Goal: Task Accomplishment & Management: Manage account settings

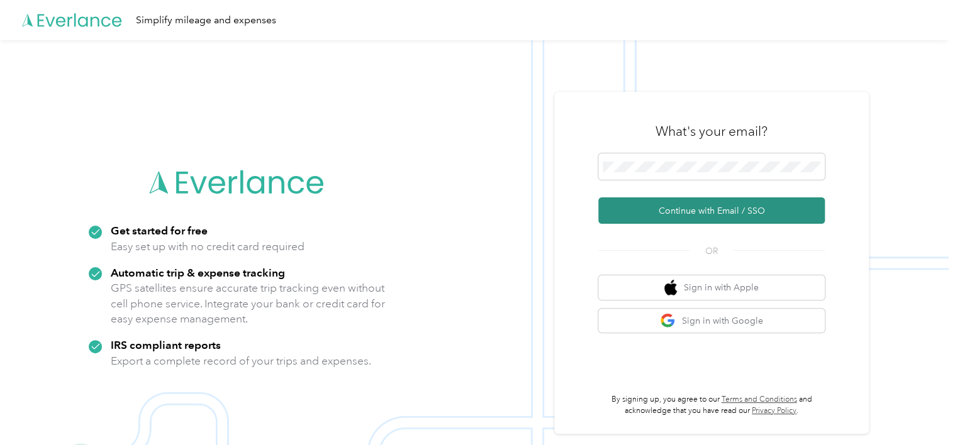
click at [707, 219] on button "Continue with Email / SSO" at bounding box center [711, 211] width 226 height 26
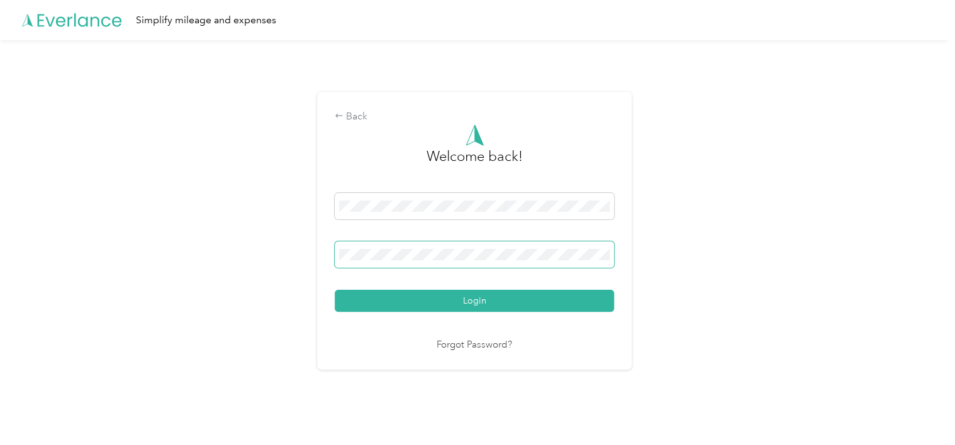
click at [335, 290] on button "Login" at bounding box center [474, 301] width 279 height 22
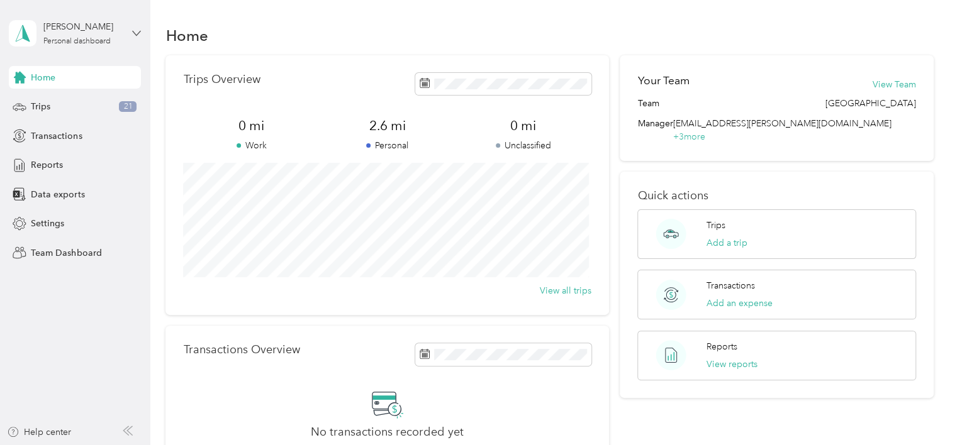
click at [139, 33] on icon at bounding box center [136, 33] width 9 height 9
click at [82, 96] on div "Team dashboard" at bounding box center [177, 102] width 318 height 22
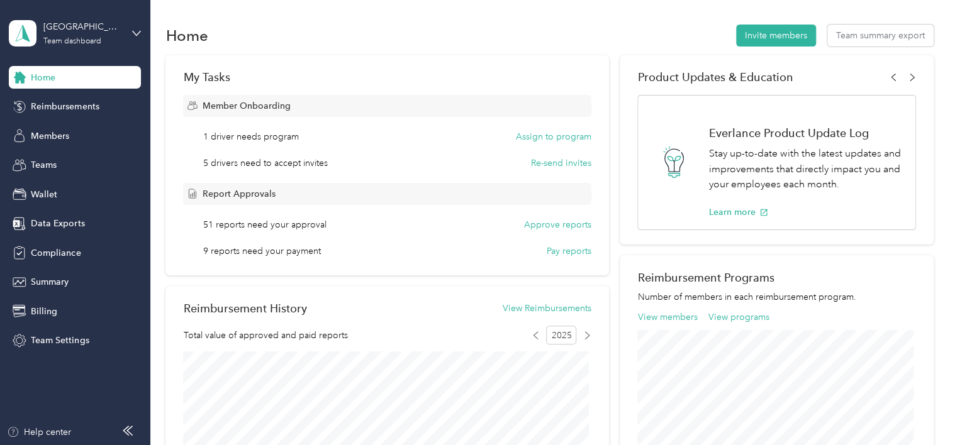
click at [331, 139] on div "1 driver needs program Assign to program" at bounding box center [397, 136] width 388 height 13
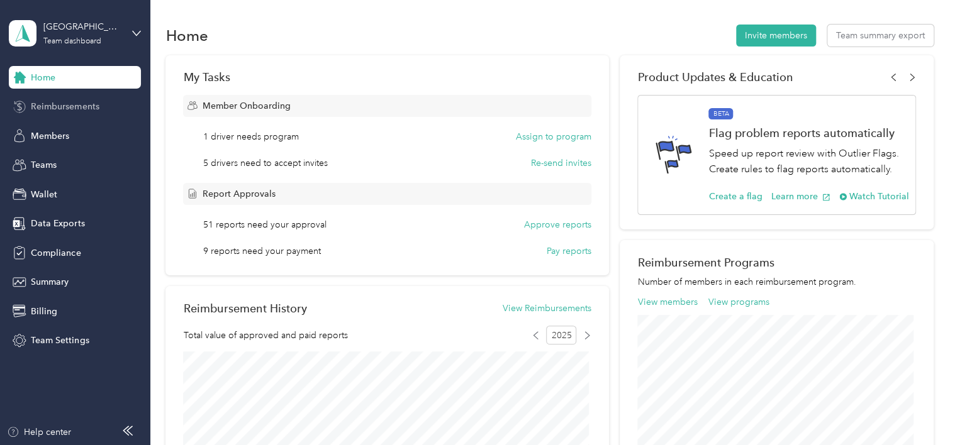
click at [75, 109] on span "Reimbursements" at bounding box center [65, 106] width 68 height 13
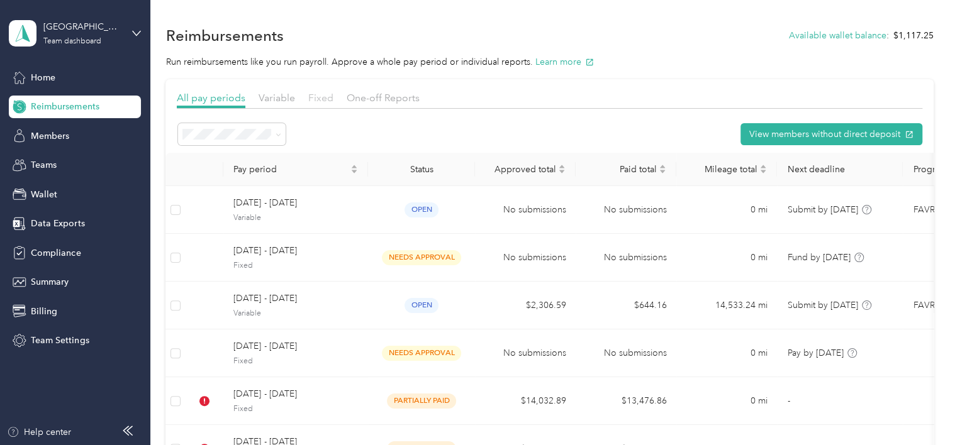
click at [315, 96] on span "Fixed" at bounding box center [320, 98] width 25 height 12
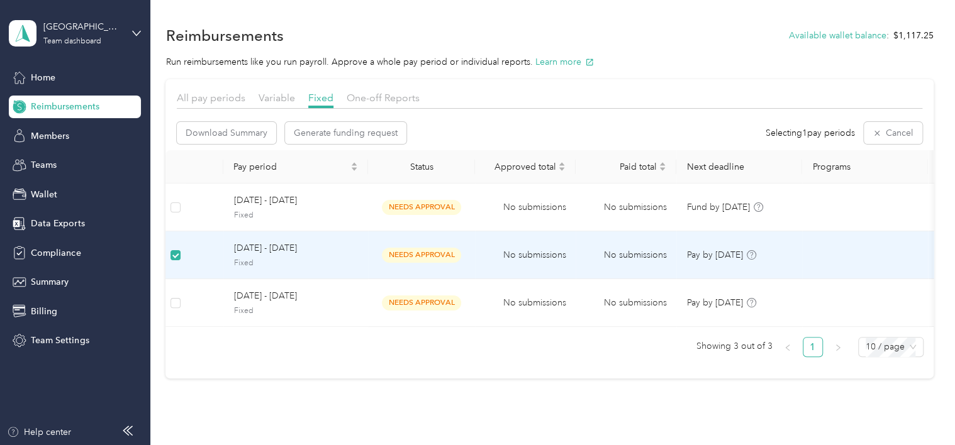
click at [289, 251] on span "[DATE] - [DATE]" at bounding box center [295, 249] width 125 height 14
click at [293, 247] on span "[DATE] - [DATE]" at bounding box center [295, 249] width 125 height 14
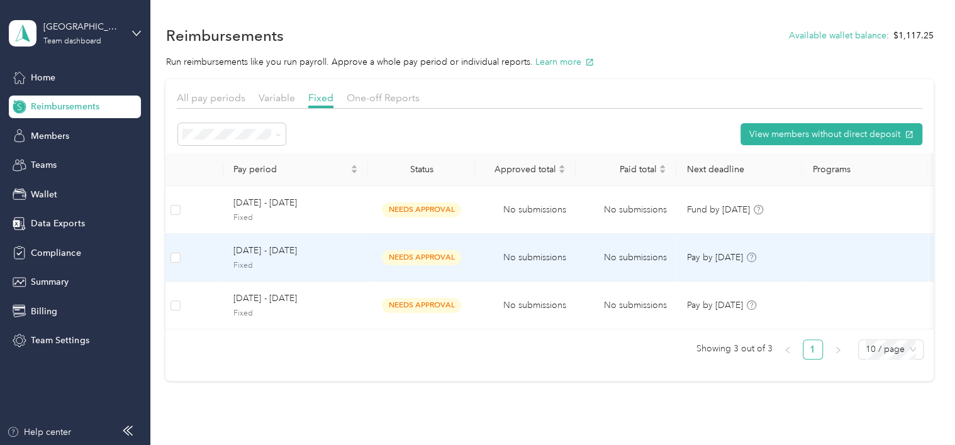
click at [269, 254] on span "[DATE] - [DATE]" at bounding box center [295, 251] width 125 height 14
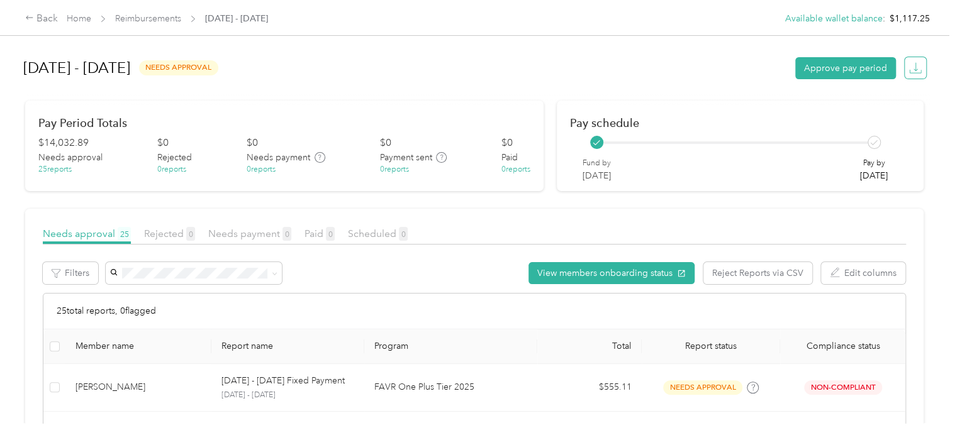
click at [909, 67] on icon "button" at bounding box center [915, 68] width 13 height 13
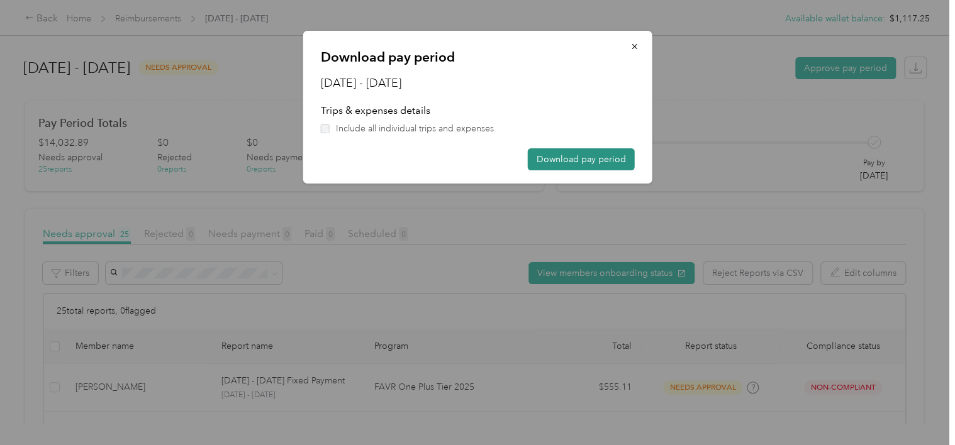
click at [601, 162] on button "Download pay period" at bounding box center [581, 159] width 107 height 22
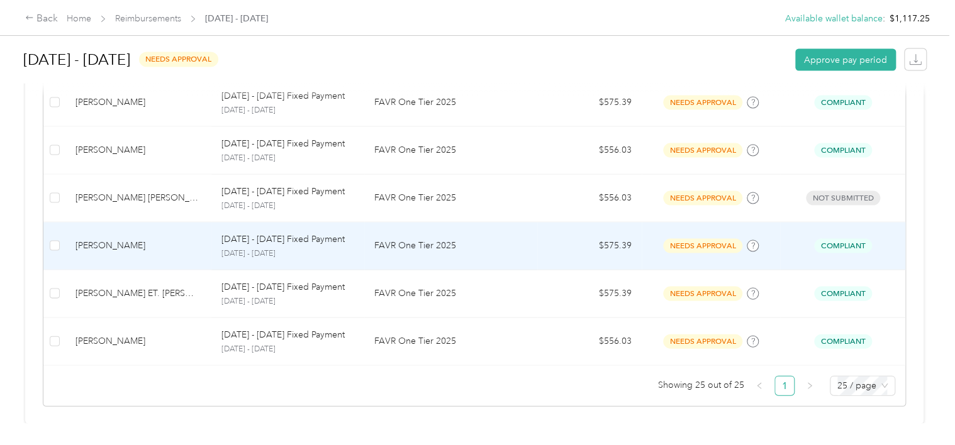
scroll to position [1200, 0]
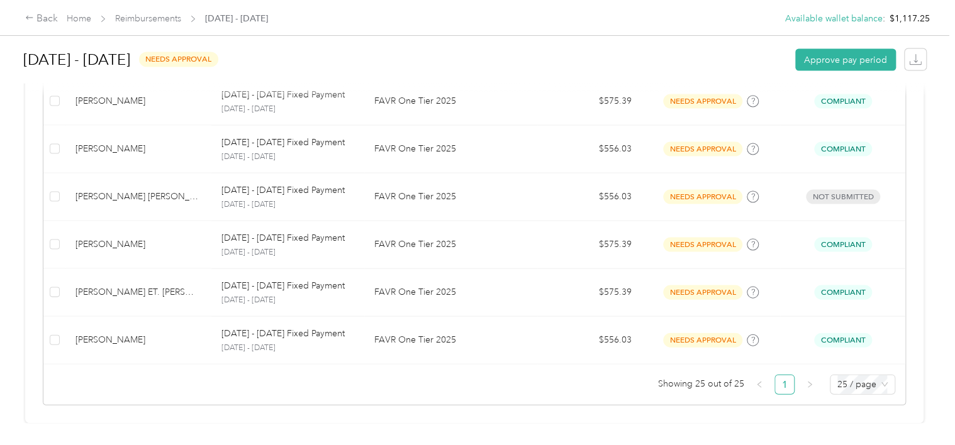
click at [531, 57] on div "[DATE] - [DATE] needs approval Approve pay period" at bounding box center [474, 60] width 903 height 48
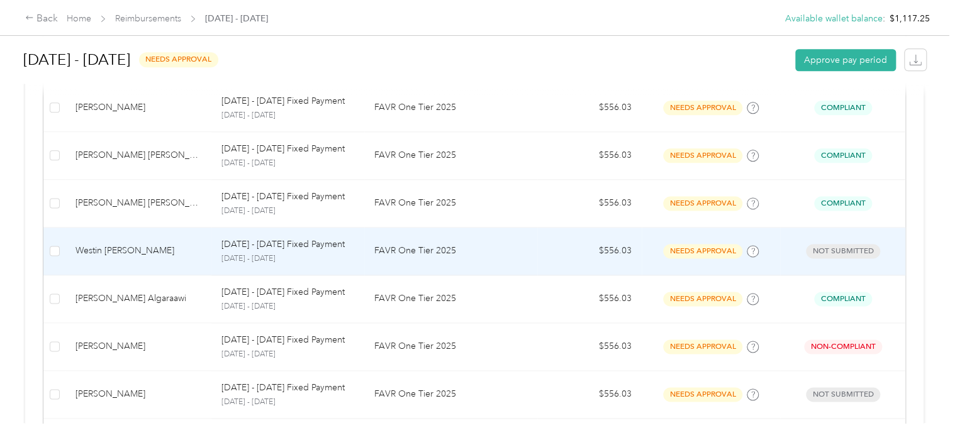
scroll to position [571, 0]
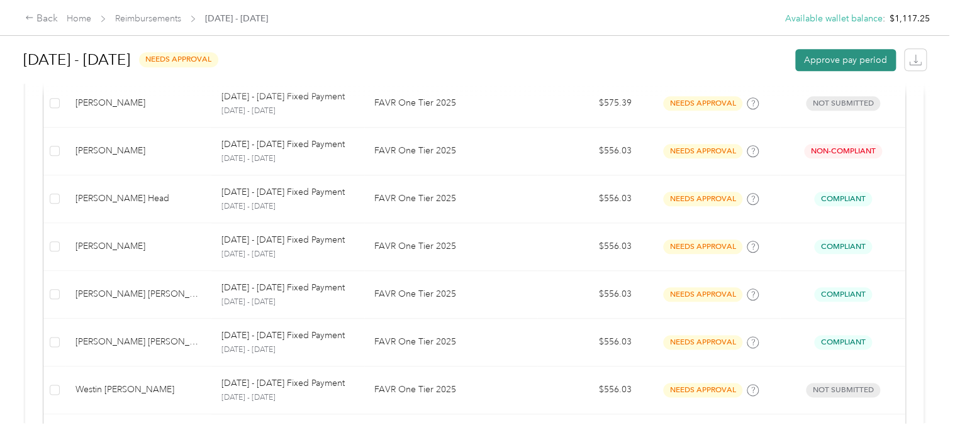
click at [854, 57] on button "Approve pay period" at bounding box center [845, 60] width 101 height 22
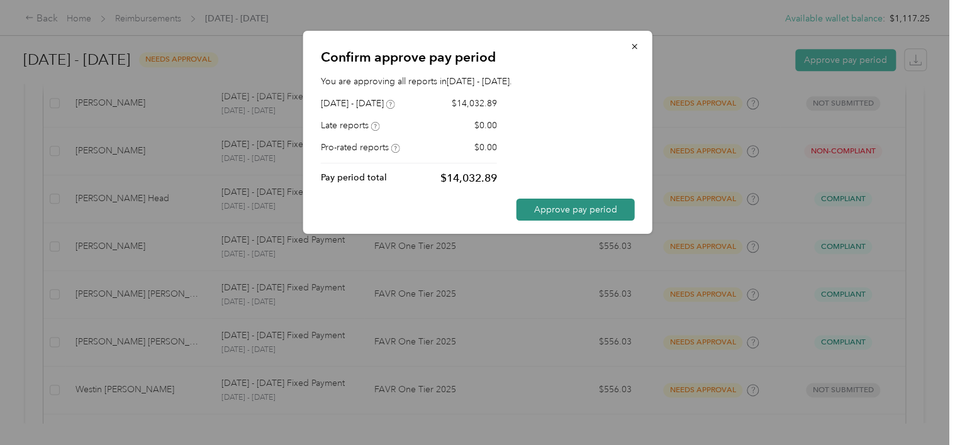
click at [550, 204] on button "Approve pay period" at bounding box center [575, 210] width 118 height 22
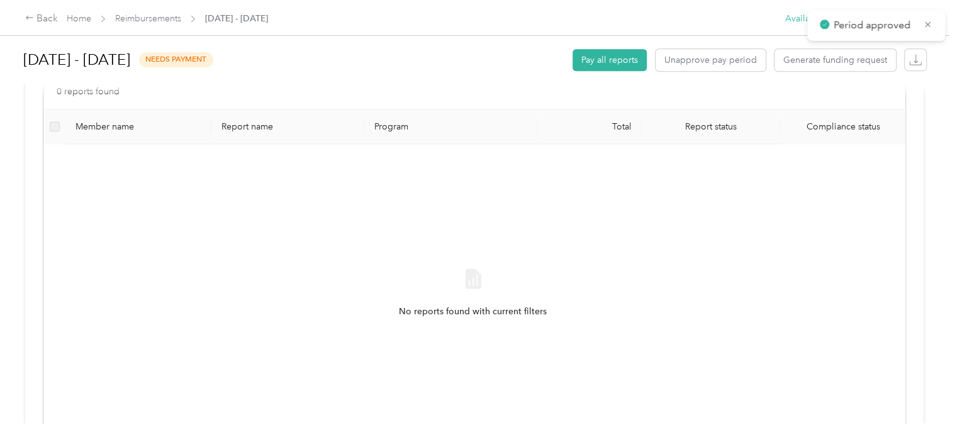
scroll to position [357, 0]
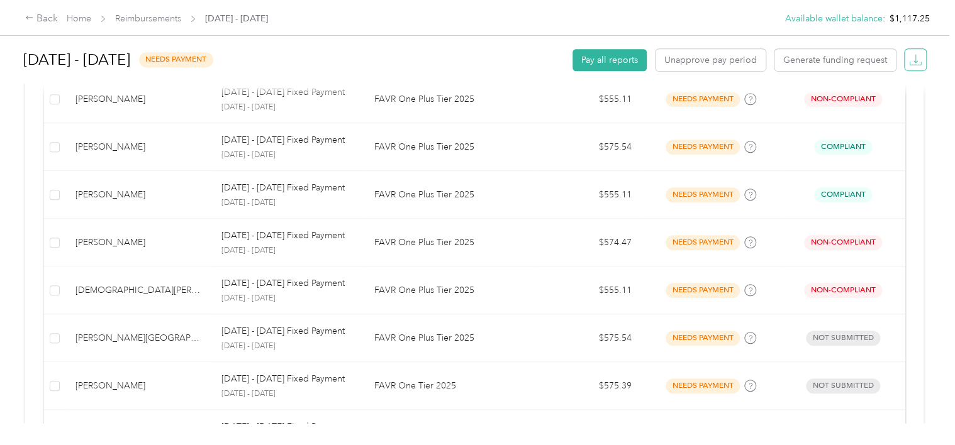
click at [909, 62] on icon "button" at bounding box center [915, 59] width 13 height 13
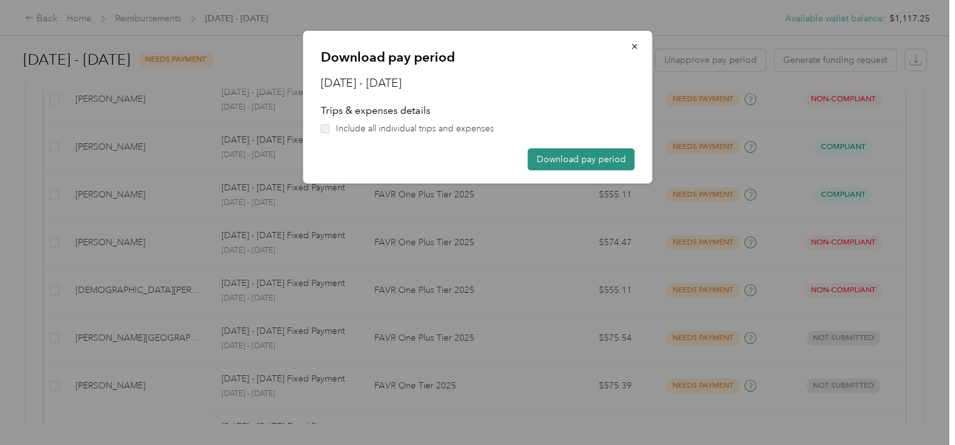
click at [591, 167] on button "Download pay period" at bounding box center [581, 159] width 107 height 22
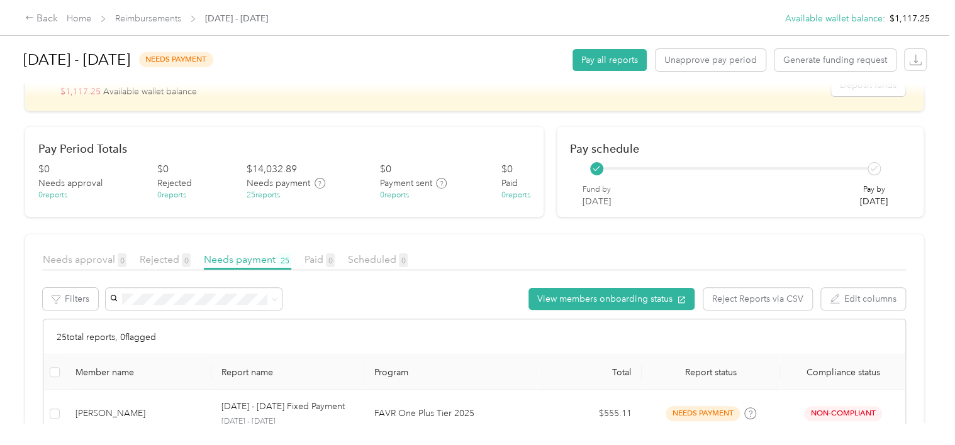
scroll to position [0, 0]
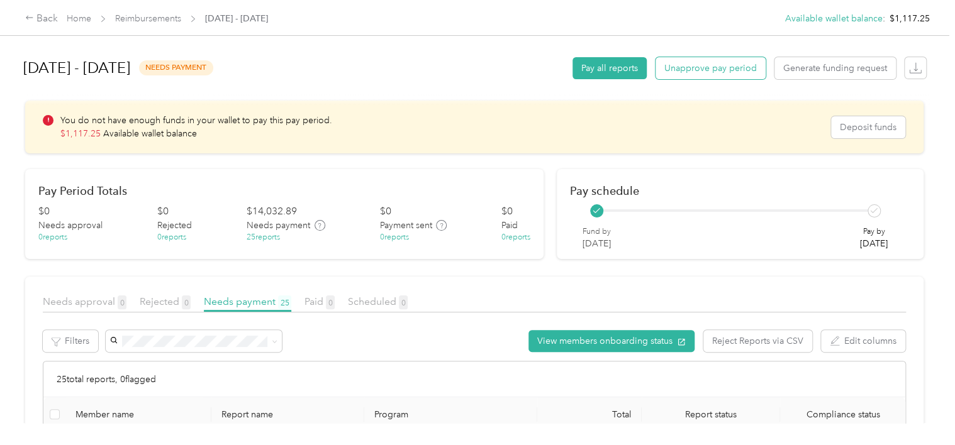
click at [730, 71] on button "Unapprove pay period" at bounding box center [711, 68] width 110 height 22
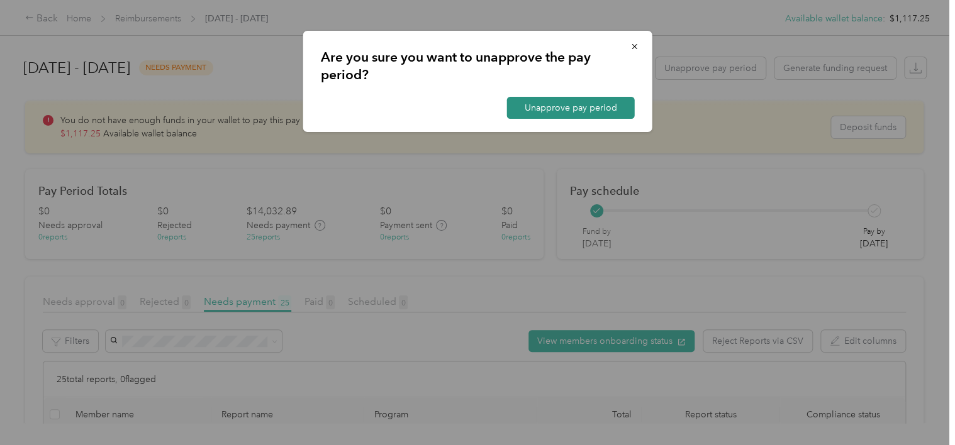
click at [588, 103] on button "Unapprove pay period" at bounding box center [571, 108] width 128 height 22
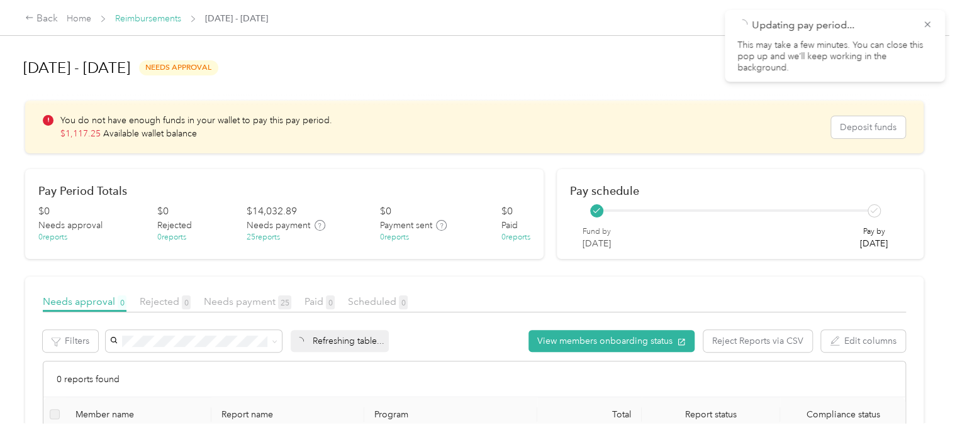
click at [157, 22] on link "Reimbursements" at bounding box center [148, 18] width 66 height 11
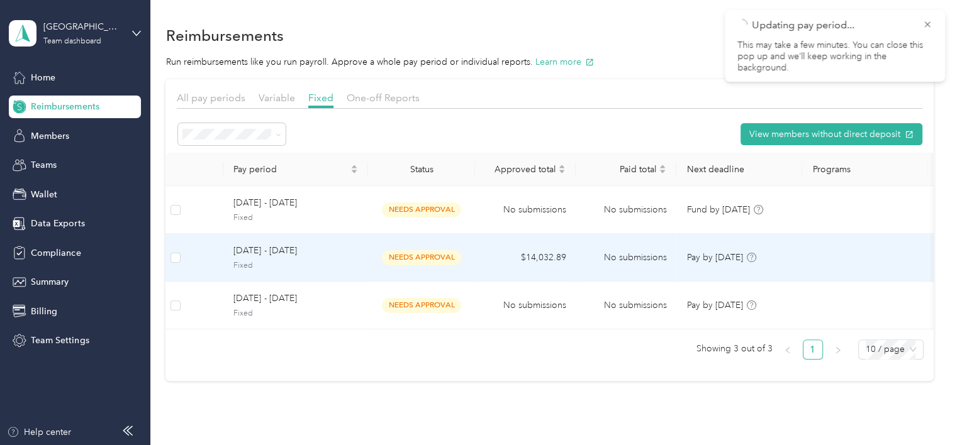
click at [254, 251] on span "[DATE] - [DATE]" at bounding box center [295, 251] width 125 height 14
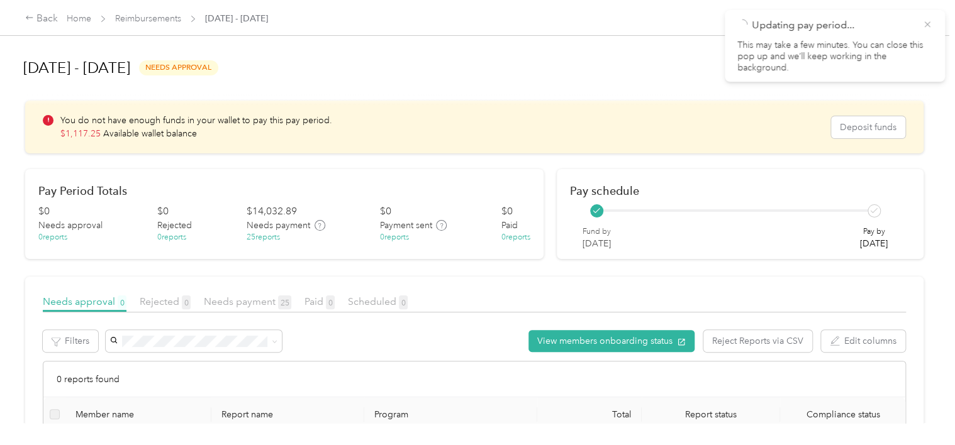
click at [926, 23] on icon at bounding box center [927, 24] width 6 height 6
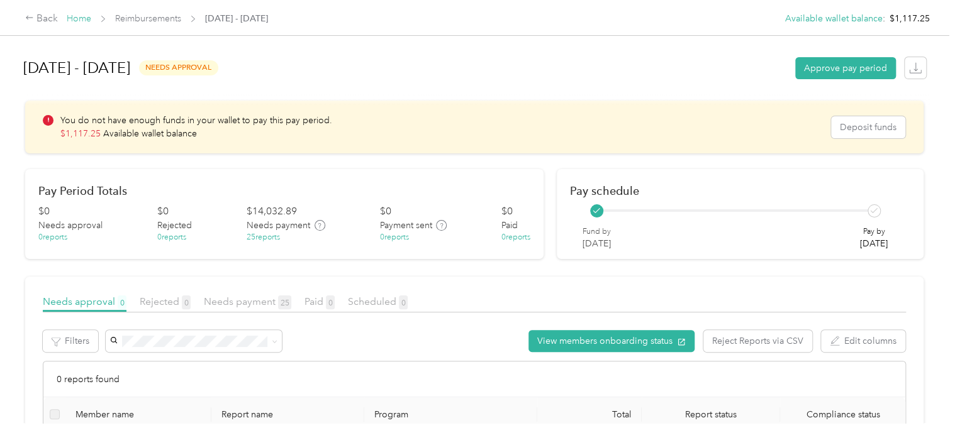
click at [86, 23] on link "Home" at bounding box center [79, 18] width 25 height 11
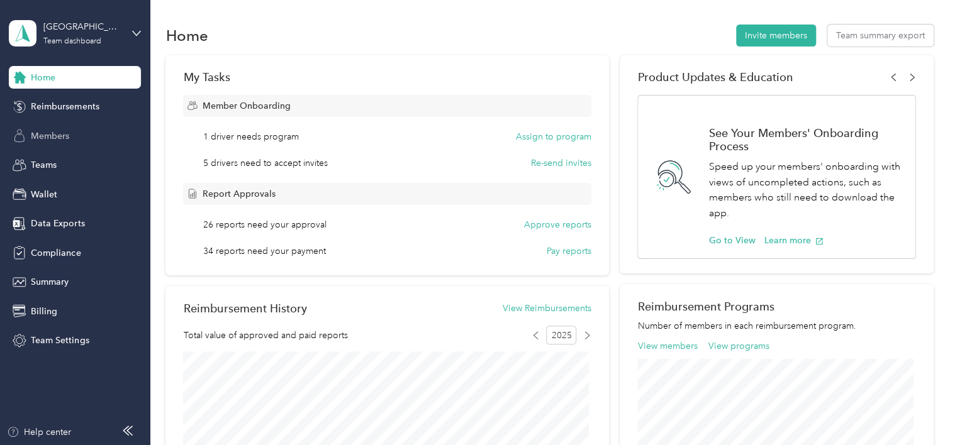
click at [30, 143] on div "Members" at bounding box center [75, 136] width 132 height 23
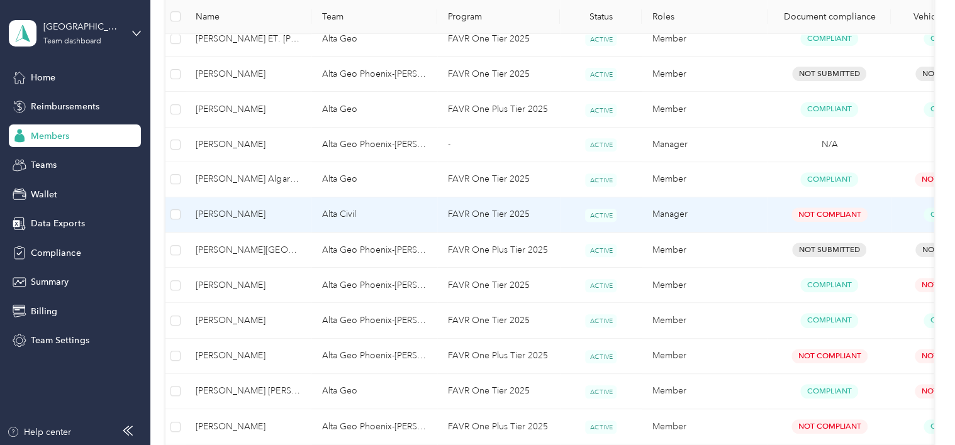
scroll to position [629, 0]
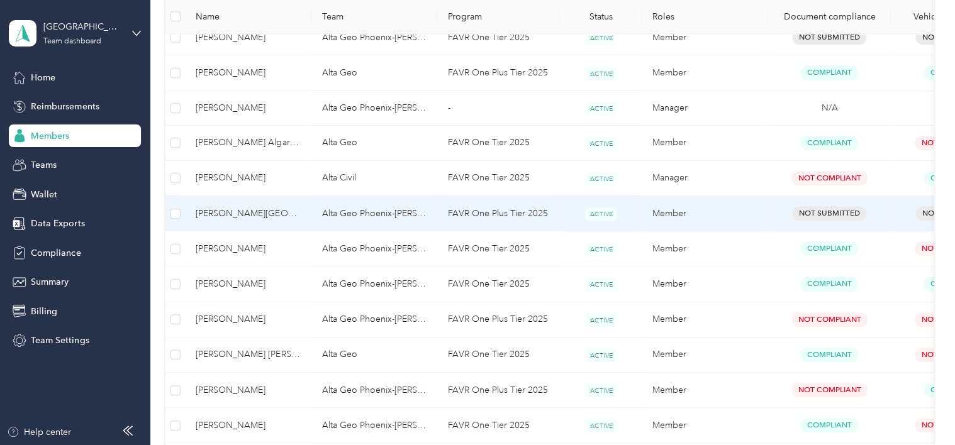
click at [209, 209] on span "[PERSON_NAME][GEOGRAPHIC_DATA]" at bounding box center [249, 214] width 106 height 14
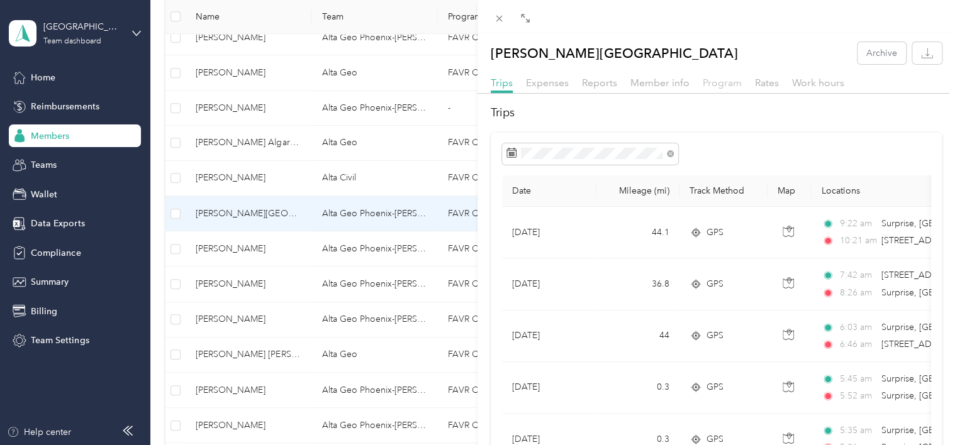
click at [729, 88] on div "Program" at bounding box center [722, 83] width 39 height 16
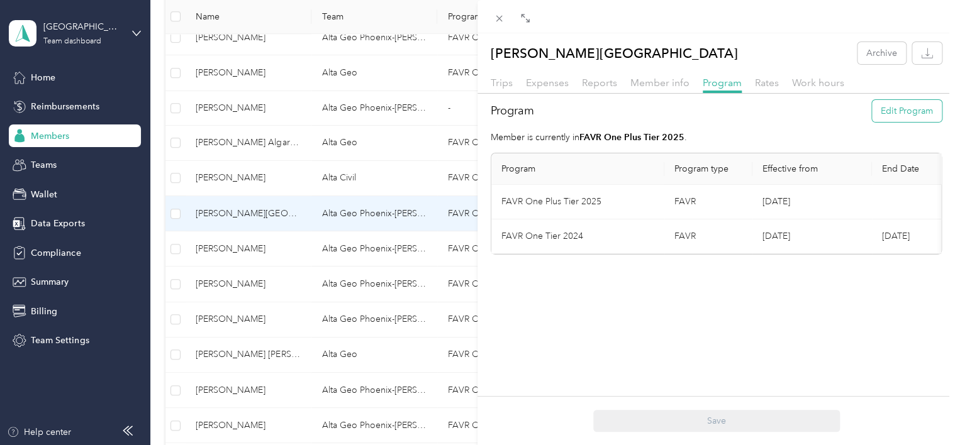
click at [916, 111] on button "Edit Program" at bounding box center [907, 111] width 70 height 22
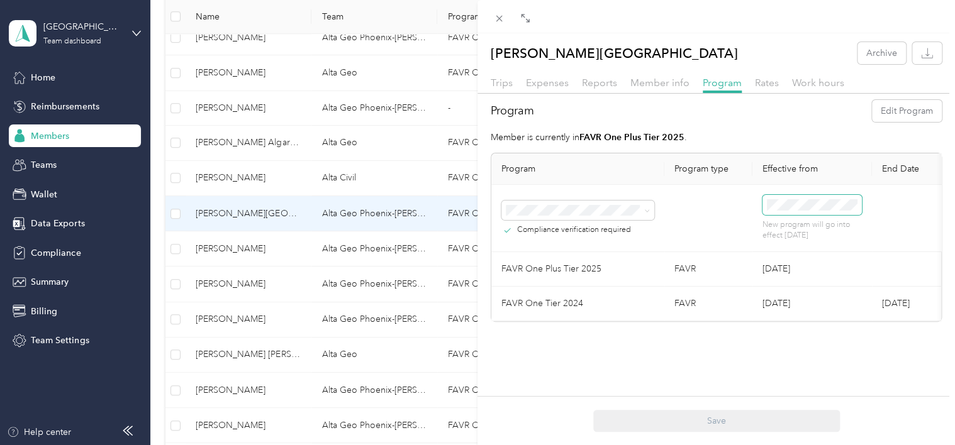
click at [758, 204] on td "New program will go into effect [DATE]" at bounding box center [812, 218] width 120 height 67
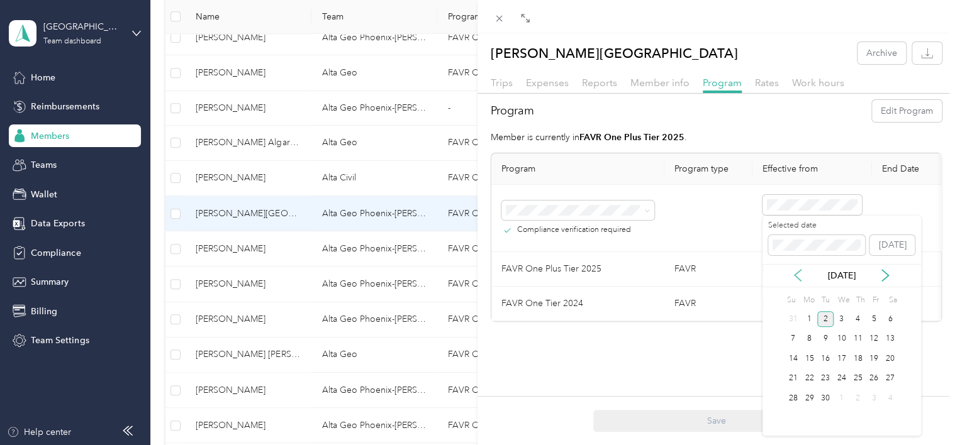
click at [796, 271] on icon at bounding box center [797, 275] width 13 height 13
click at [796, 270] on icon at bounding box center [797, 275] width 13 height 13
click at [797, 270] on icon at bounding box center [797, 275] width 13 height 13
click at [817, 396] on div "1" at bounding box center [825, 399] width 16 height 16
click at [800, 277] on icon at bounding box center [797, 275] width 13 height 13
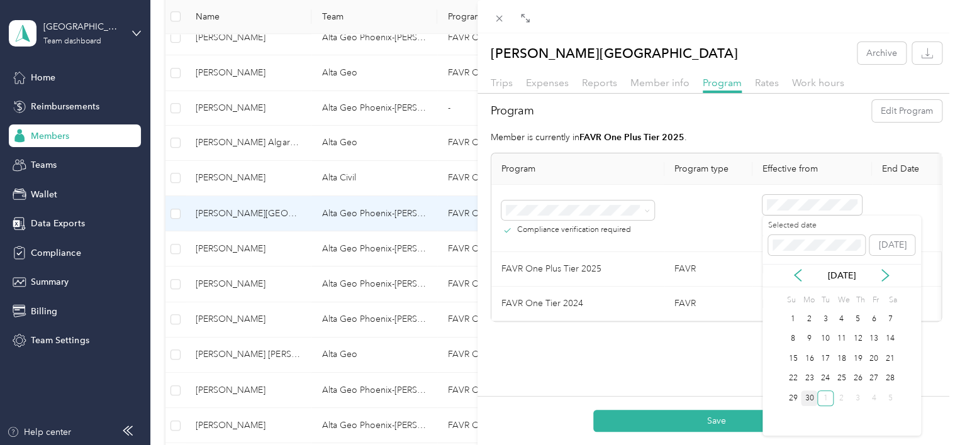
click at [809, 395] on div "30" at bounding box center [809, 399] width 16 height 16
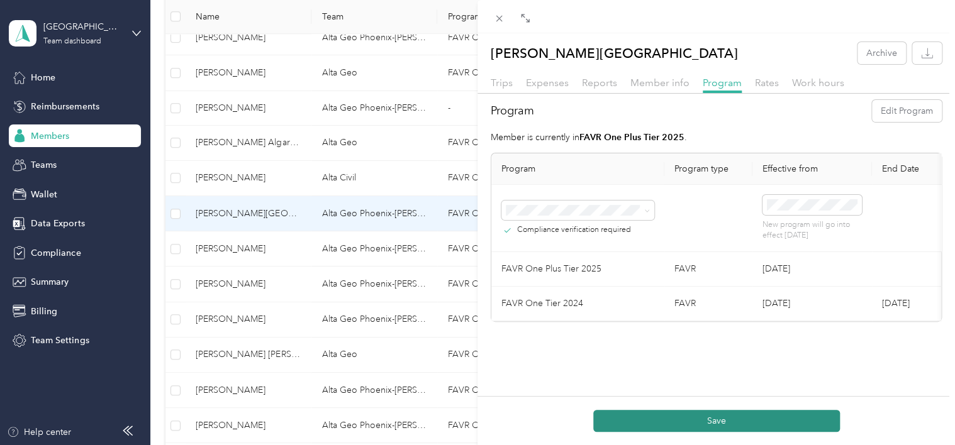
click at [803, 425] on button "Save" at bounding box center [716, 421] width 247 height 22
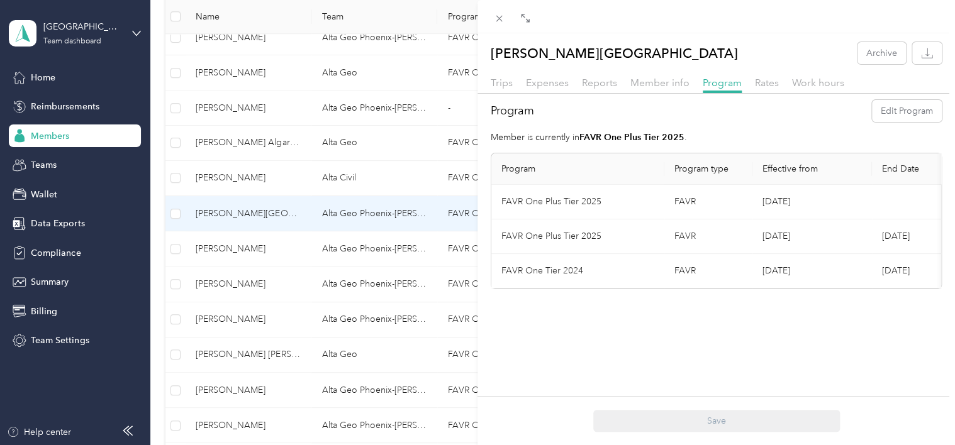
click at [726, 417] on div "Save" at bounding box center [715, 421] width 477 height 22
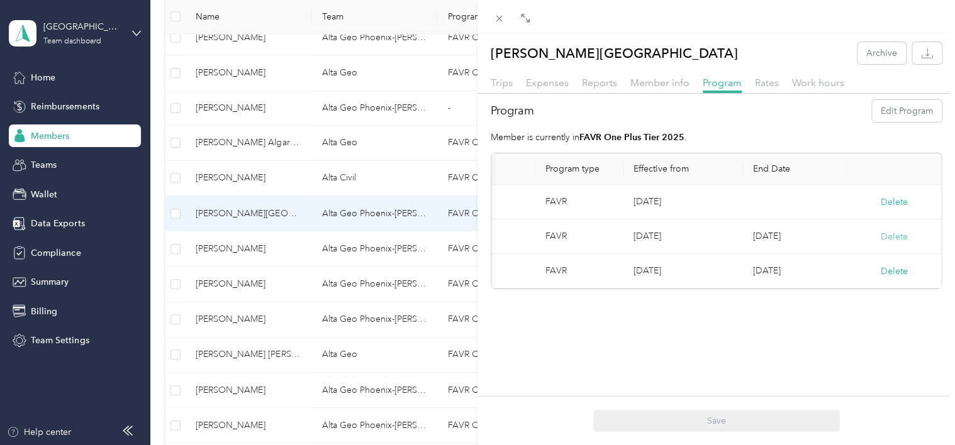
click at [887, 237] on button "Delete" at bounding box center [894, 236] width 27 height 13
click at [830, 248] on button "Yes" at bounding box center [823, 245] width 25 height 20
click at [883, 232] on button "Delete" at bounding box center [894, 236] width 27 height 13
click at [828, 244] on button "Yes" at bounding box center [823, 245] width 25 height 20
click at [885, 201] on button "Delete" at bounding box center [894, 202] width 27 height 13
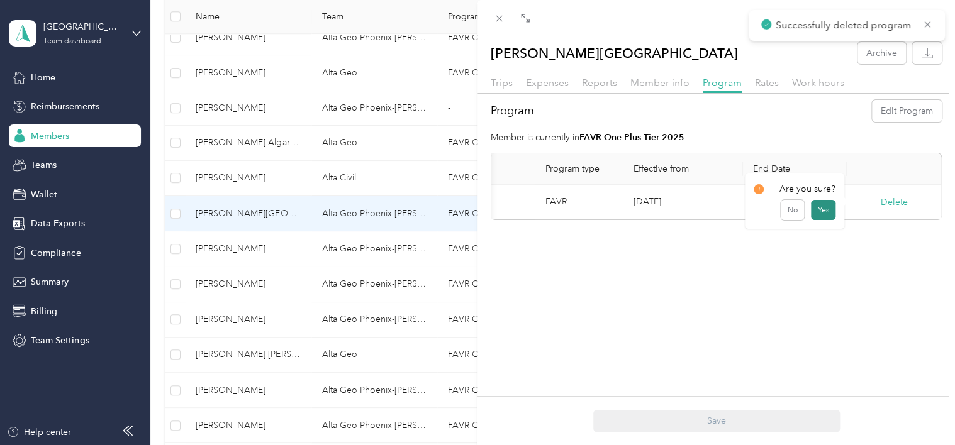
click at [818, 213] on button "Yes" at bounding box center [823, 210] width 25 height 20
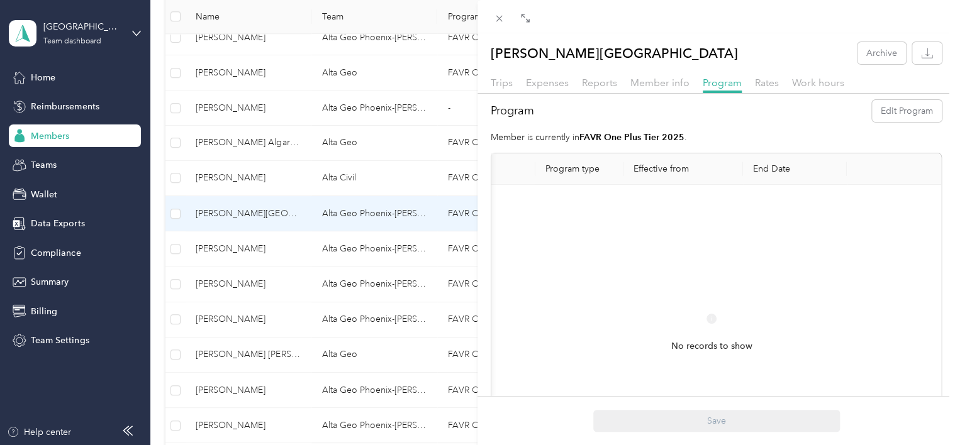
click at [254, 209] on div "[PERSON_NAME] Archive Trips Expenses Reports Member info Program Rates Work hou…" at bounding box center [477, 222] width 955 height 445
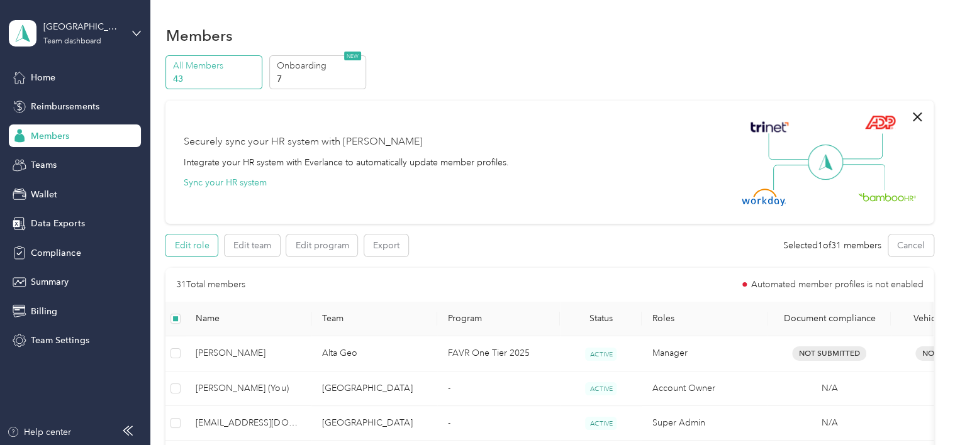
click at [206, 247] on button "Edit role" at bounding box center [191, 246] width 52 height 22
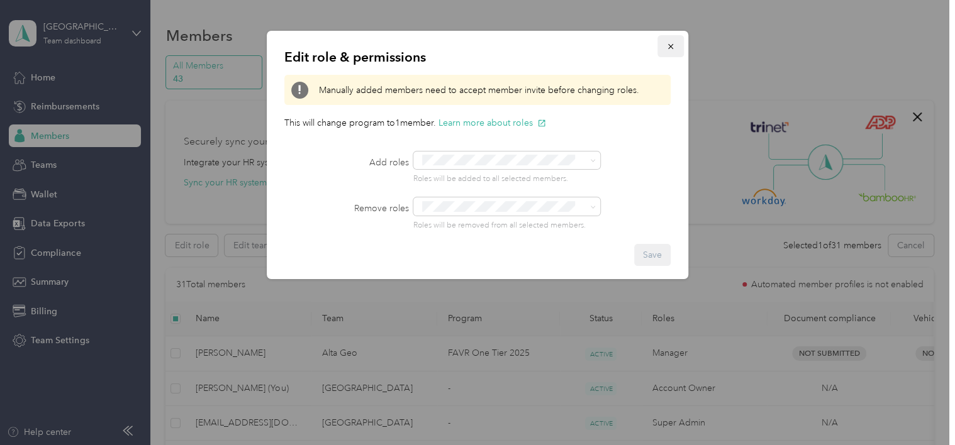
click at [671, 49] on icon "button" at bounding box center [670, 46] width 9 height 9
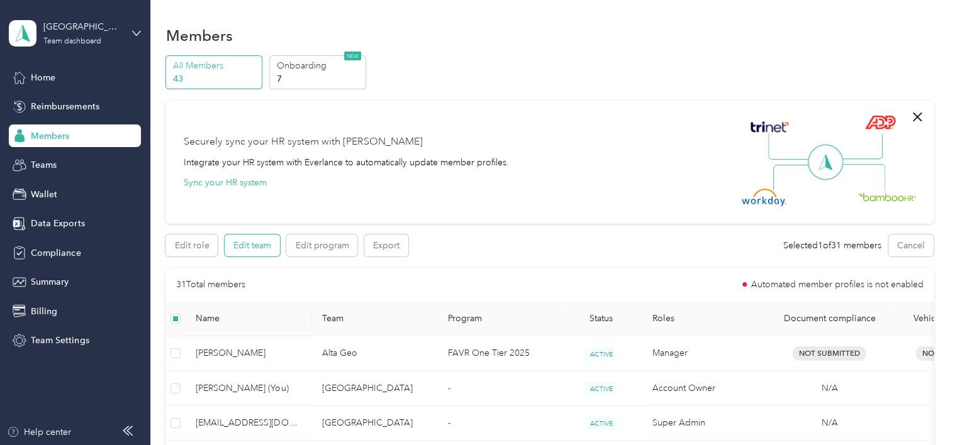
click at [271, 254] on button "Edit team" at bounding box center [252, 246] width 55 height 22
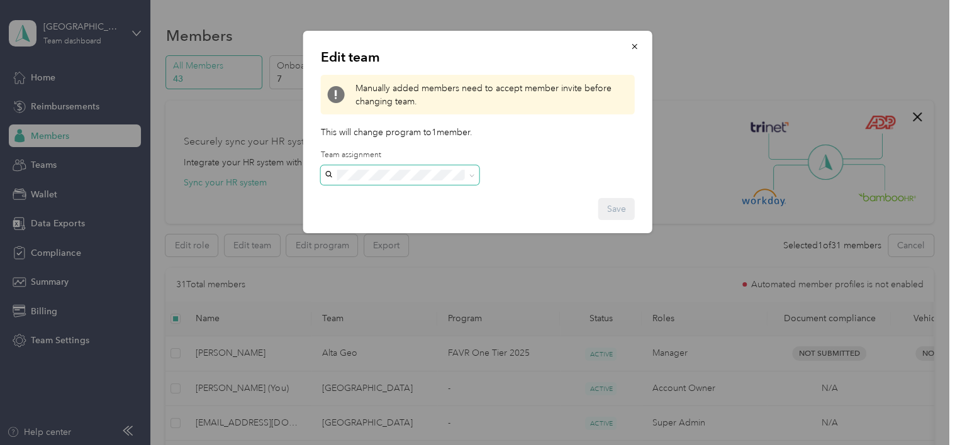
click at [469, 174] on icon at bounding box center [472, 176] width 6 height 6
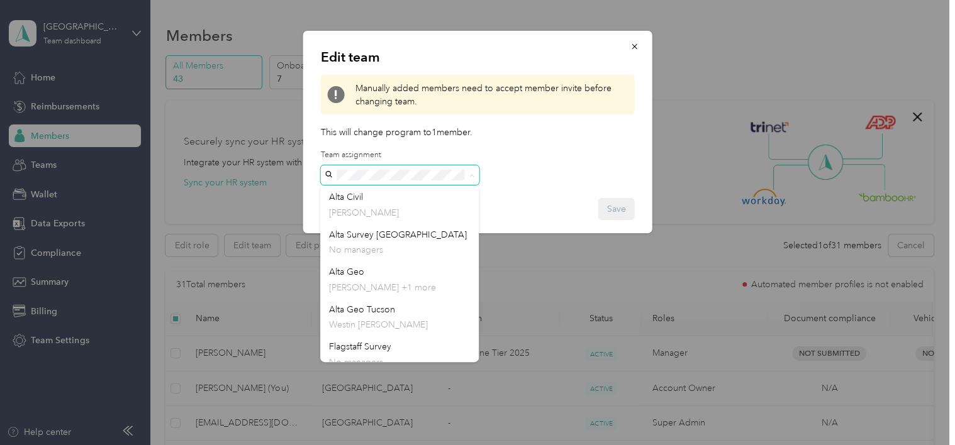
click at [533, 267] on div at bounding box center [477, 222] width 955 height 445
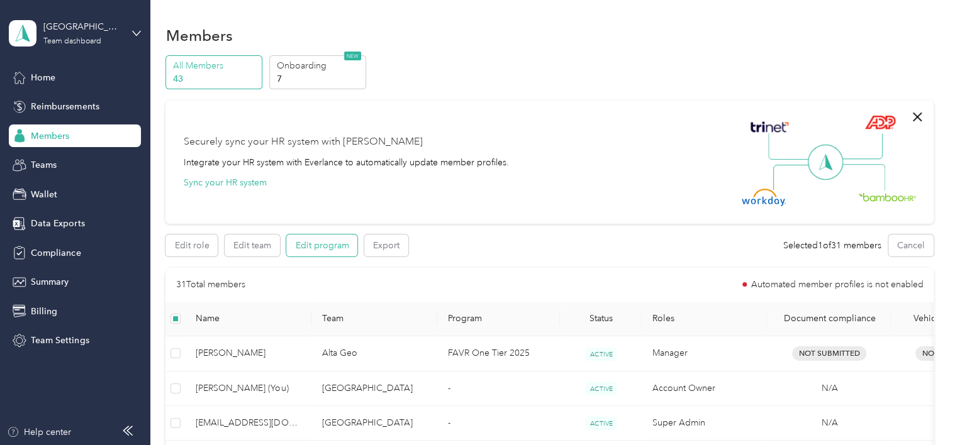
click at [338, 248] on button "Edit program" at bounding box center [321, 246] width 71 height 22
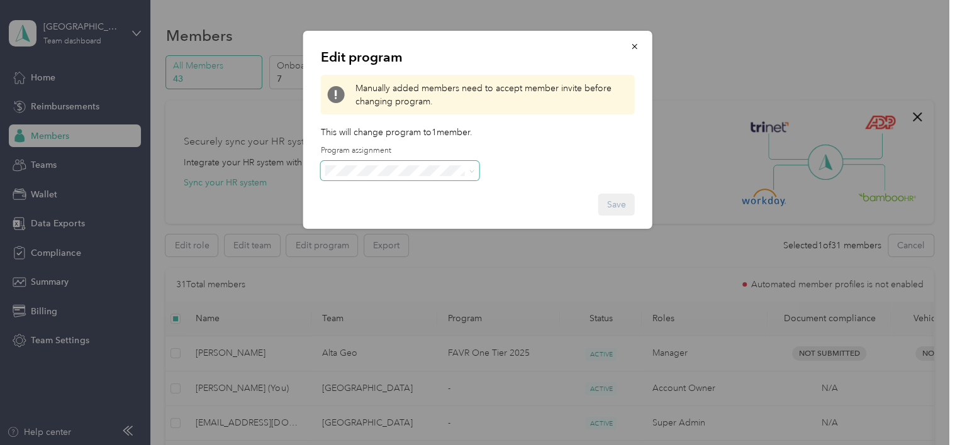
click at [473, 173] on icon at bounding box center [472, 172] width 6 height 6
click at [357, 296] on div "No program" at bounding box center [399, 297] width 141 height 13
click at [621, 198] on button "Save" at bounding box center [616, 205] width 36 height 22
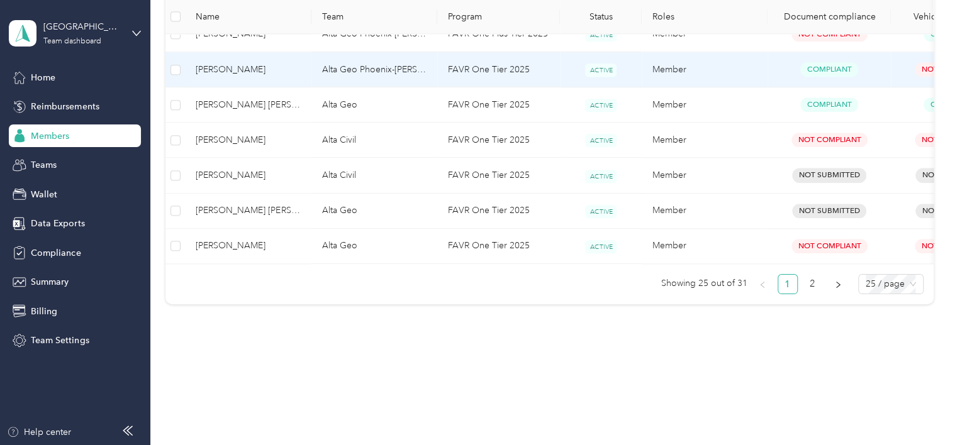
scroll to position [991, 0]
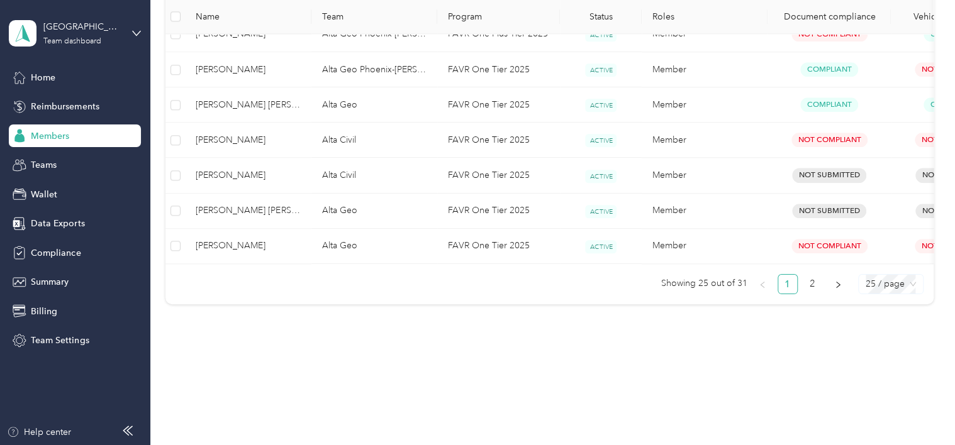
click at [886, 285] on span "25 / page" at bounding box center [891, 284] width 50 height 19
click at [888, 332] on div "50 / page" at bounding box center [890, 330] width 45 height 14
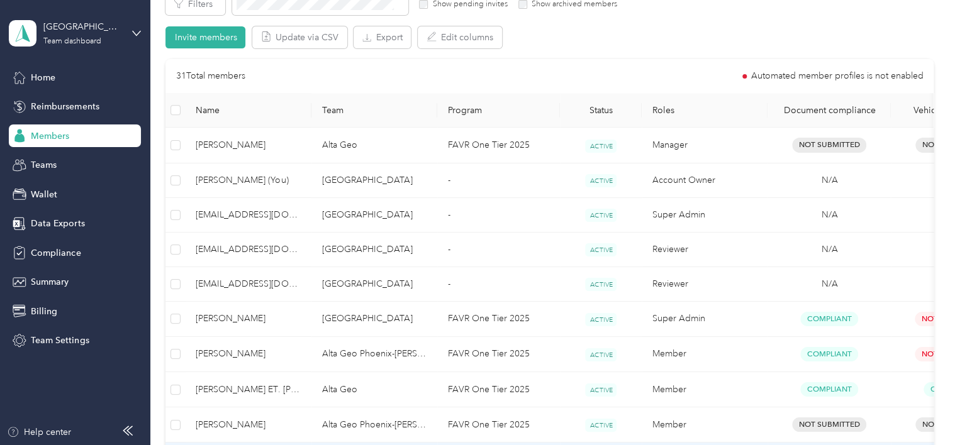
scroll to position [110, 0]
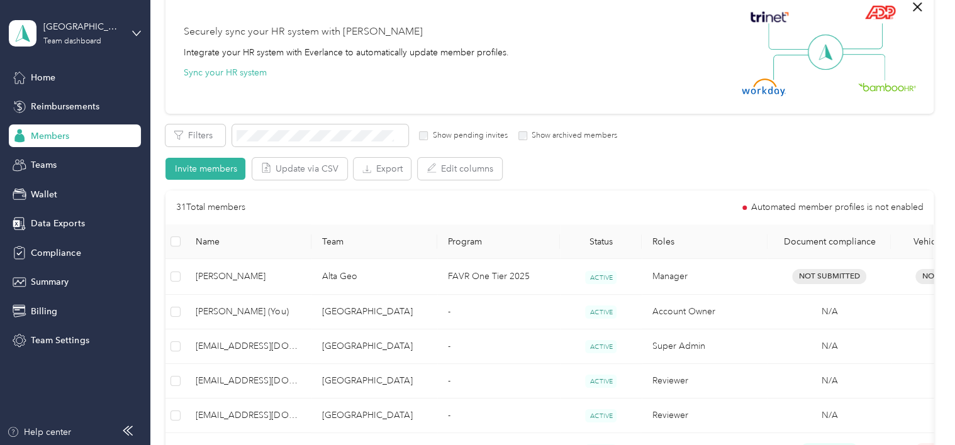
click at [206, 244] on span "Name" at bounding box center [249, 242] width 106 height 11
click at [206, 239] on span "Name" at bounding box center [249, 242] width 106 height 11
click at [216, 239] on span "Name" at bounding box center [249, 242] width 106 height 11
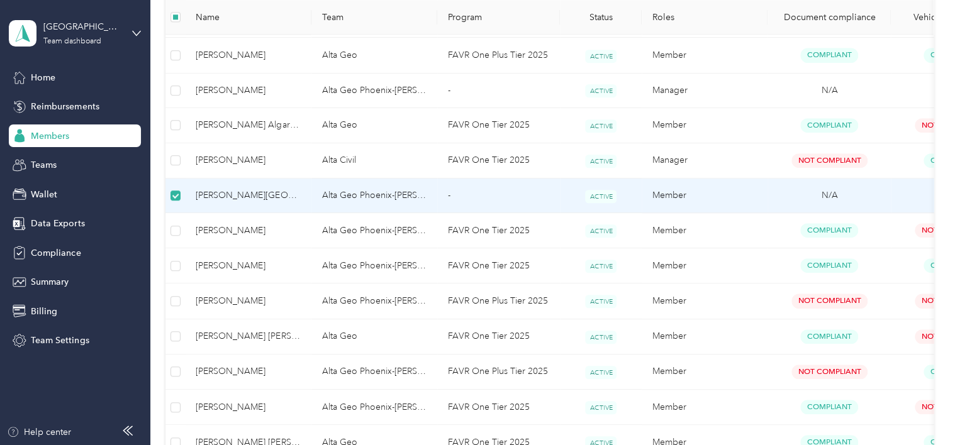
scroll to position [580, 0]
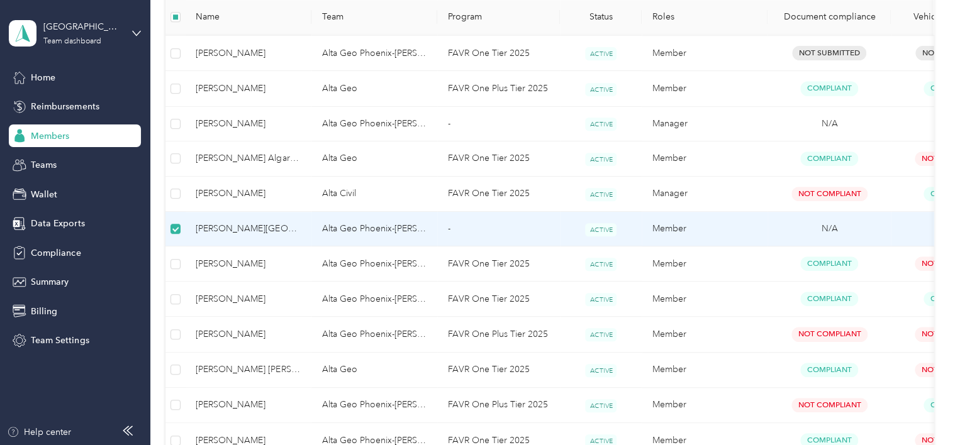
click at [246, 228] on span "[PERSON_NAME][GEOGRAPHIC_DATA]" at bounding box center [249, 229] width 106 height 14
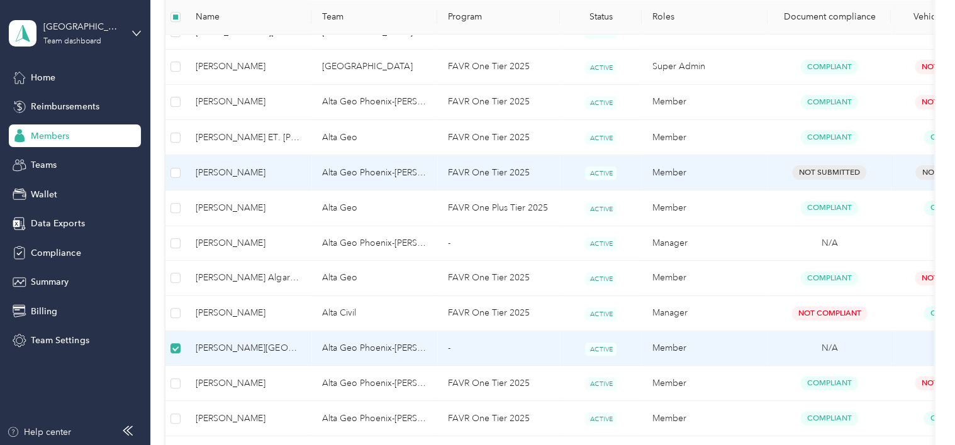
scroll to position [503, 0]
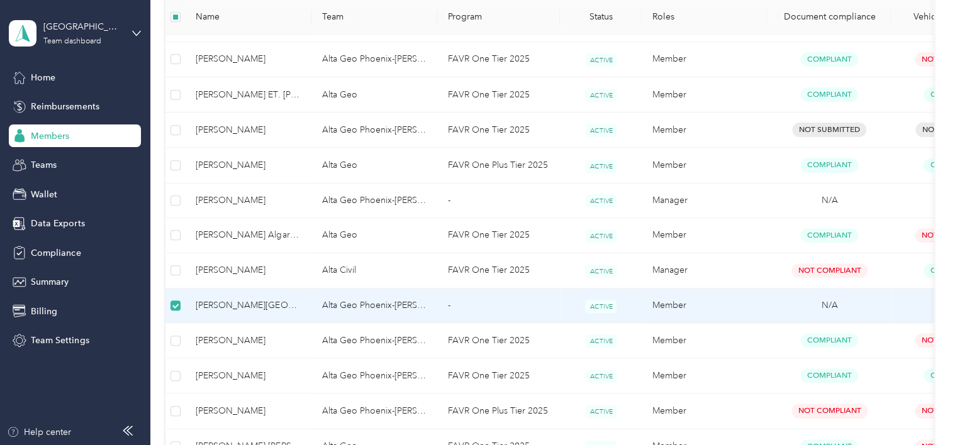
click at [249, 305] on span "[PERSON_NAME][GEOGRAPHIC_DATA]" at bounding box center [249, 306] width 106 height 14
drag, startPoint x: 249, startPoint y: 305, endPoint x: 203, endPoint y: 301, distance: 46.1
click at [203, 301] on span "[PERSON_NAME][GEOGRAPHIC_DATA]" at bounding box center [249, 306] width 106 height 14
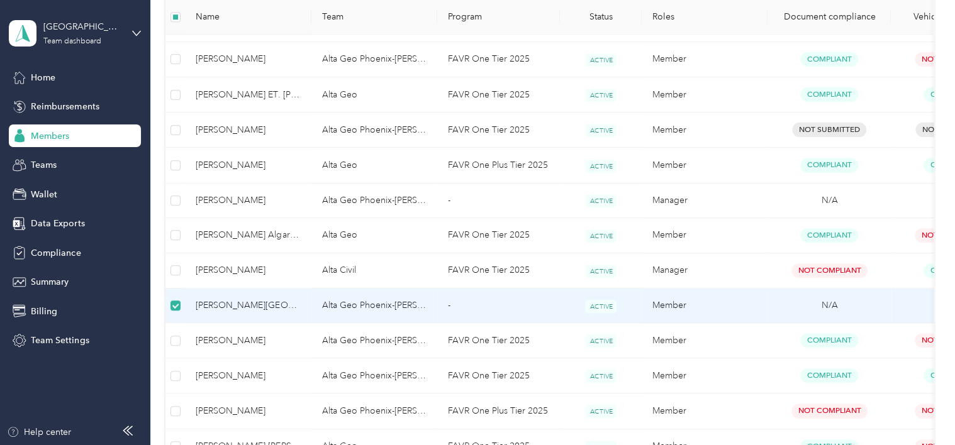
click at [667, 302] on td "Member" at bounding box center [705, 306] width 126 height 35
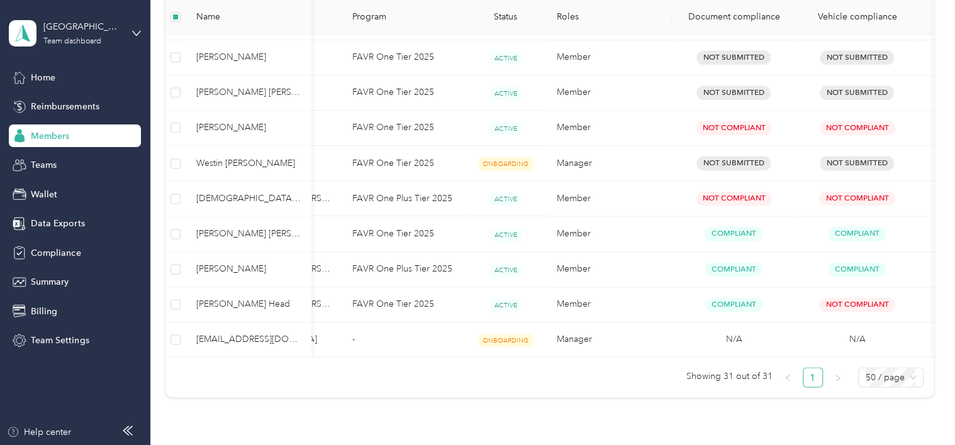
scroll to position [0, 75]
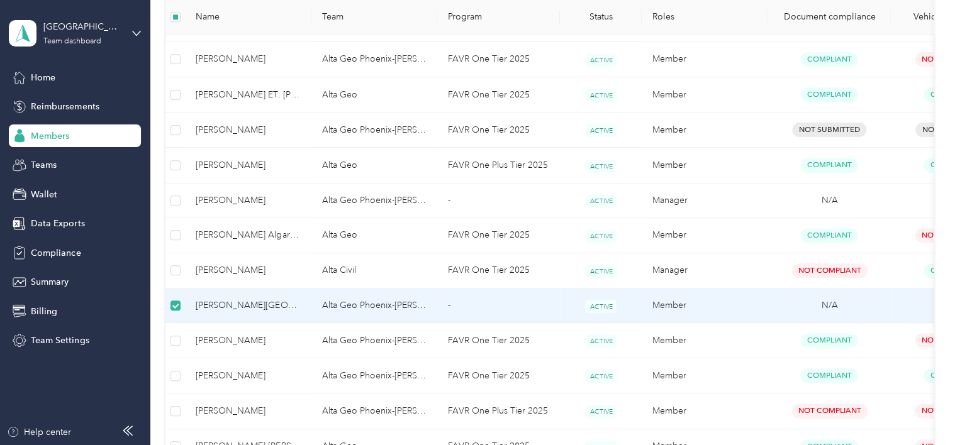
click at [662, 304] on td "Member" at bounding box center [705, 306] width 126 height 35
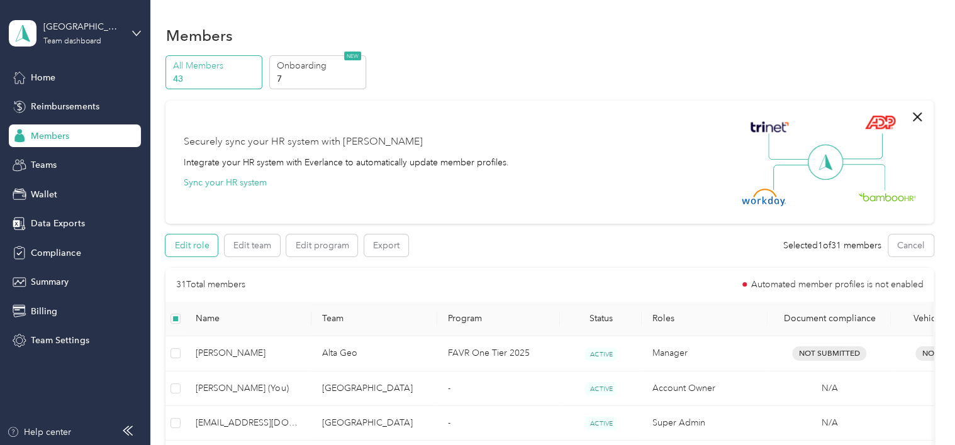
click at [196, 252] on button "Edit role" at bounding box center [191, 246] width 52 height 22
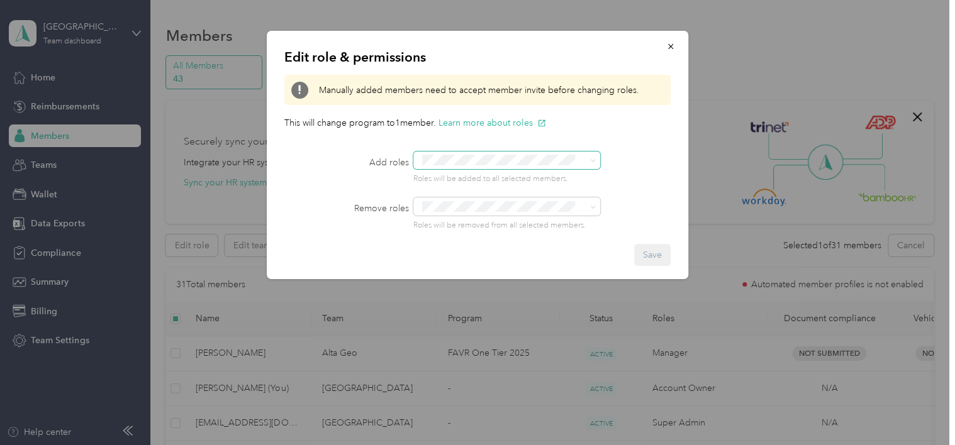
click at [600, 161] on div at bounding box center [525, 161] width 225 height 18
click at [640, 179] on div "Add roles Roles will be added to all selected members." at bounding box center [477, 168] width 386 height 33
click at [596, 160] on span at bounding box center [506, 161] width 187 height 18
drag, startPoint x: 633, startPoint y: 159, endPoint x: 632, endPoint y: 169, distance: 10.8
click at [632, 166] on div at bounding box center [525, 161] width 225 height 18
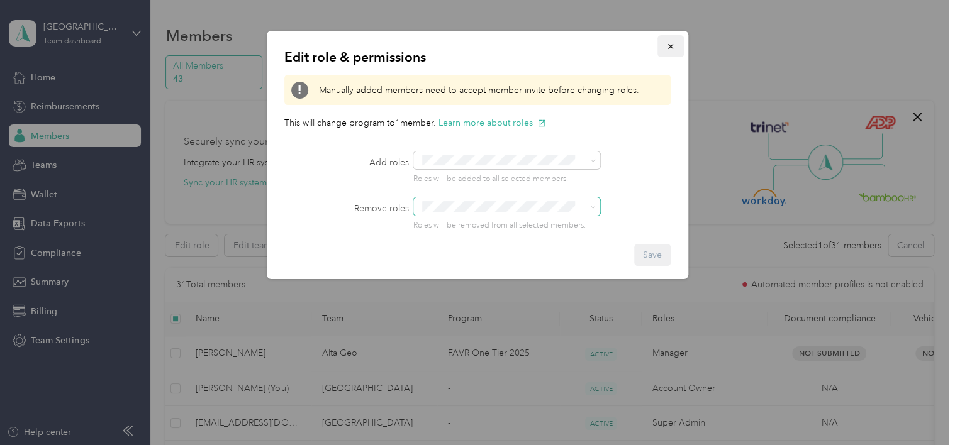
click at [677, 55] on button "button" at bounding box center [670, 46] width 26 height 22
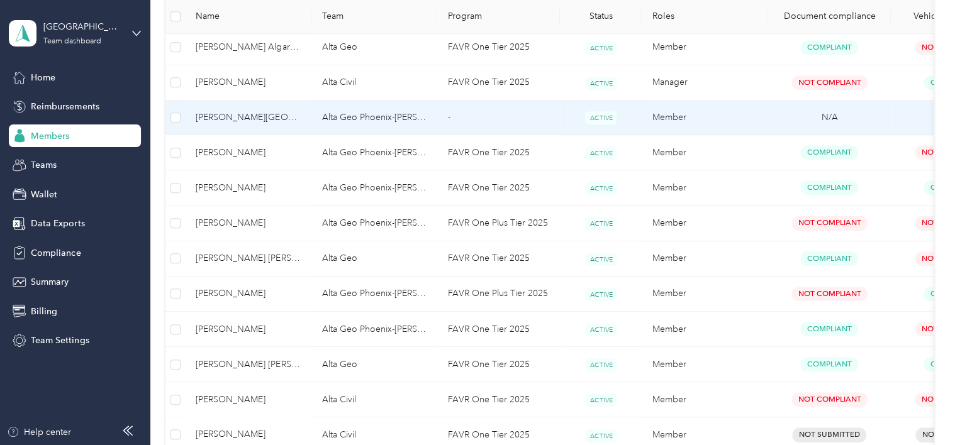
click at [244, 113] on span "[PERSON_NAME][GEOGRAPHIC_DATA]" at bounding box center [249, 118] width 106 height 14
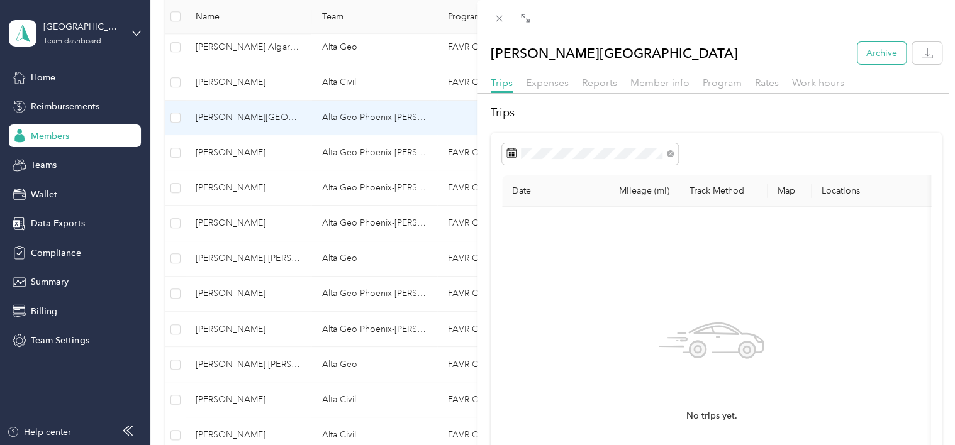
click at [883, 52] on button "Archive" at bounding box center [881, 53] width 48 height 22
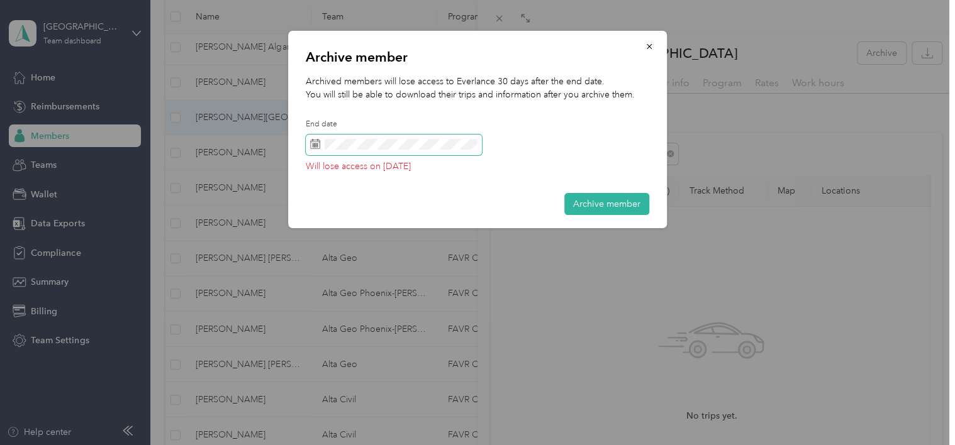
click at [260, 445] on div "Drag to resize Click to close [PERSON_NAME] Archive Trips Expenses Reports Memb…" at bounding box center [474, 445] width 949 height 0
click at [316, 146] on rect at bounding box center [315, 146] width 1 height 1
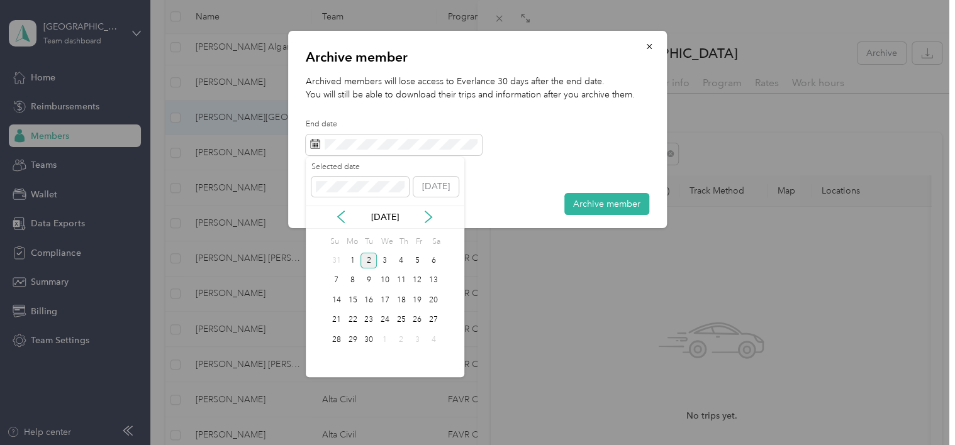
click at [333, 217] on div "[DATE]" at bounding box center [385, 217] width 159 height 13
click at [349, 216] on div "[DATE]" at bounding box center [385, 217] width 159 height 13
click at [342, 218] on icon at bounding box center [341, 217] width 13 height 13
click at [341, 216] on icon at bounding box center [341, 217] width 13 height 13
click at [372, 259] on div "1" at bounding box center [368, 261] width 16 height 16
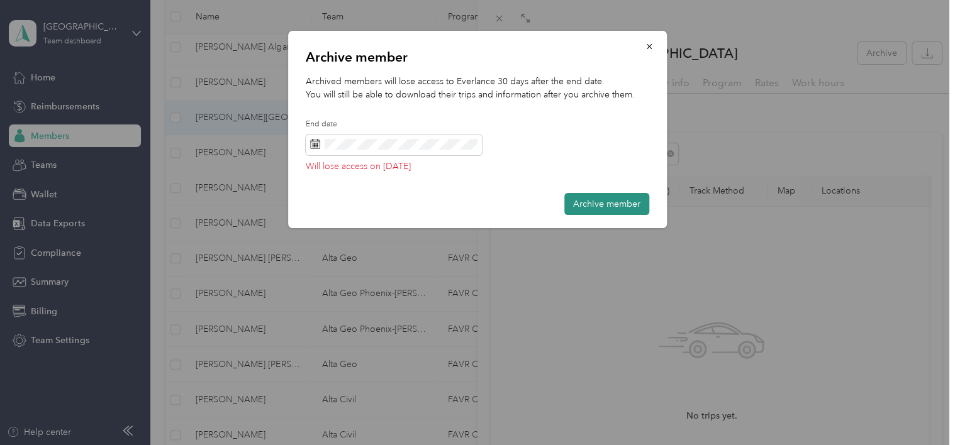
click at [590, 203] on button "Archive member" at bounding box center [606, 204] width 85 height 22
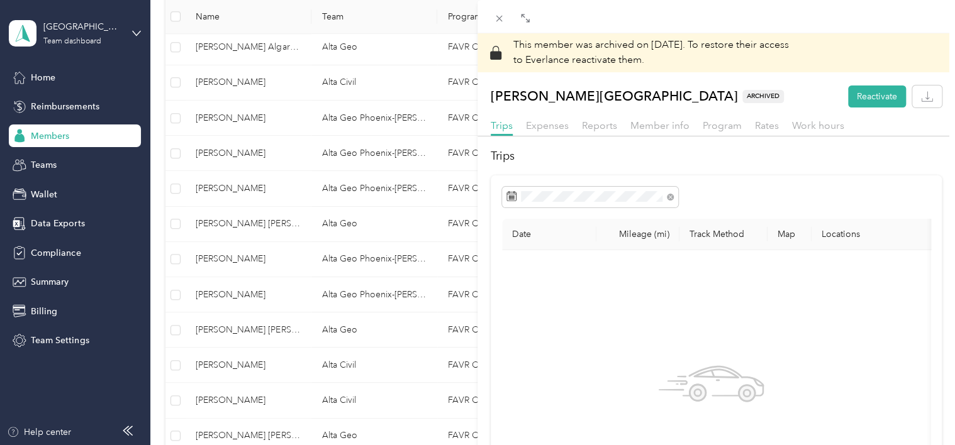
drag, startPoint x: 58, startPoint y: 98, endPoint x: 60, endPoint y: 104, distance: 6.8
click at [58, 101] on div "This member was archived on [DATE] . To restore their access to Everlance react…" at bounding box center [477, 222] width 955 height 445
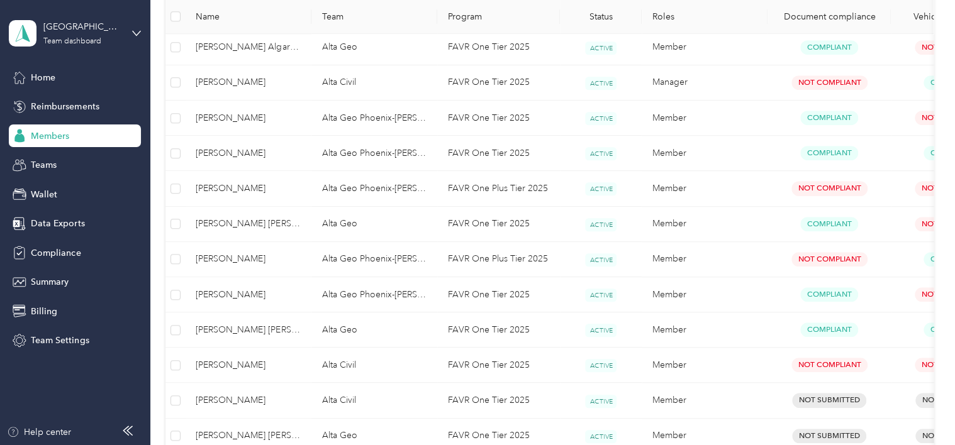
click at [59, 106] on div at bounding box center [477, 222] width 955 height 445
click at [73, 106] on span "Reimbursements" at bounding box center [65, 106] width 68 height 13
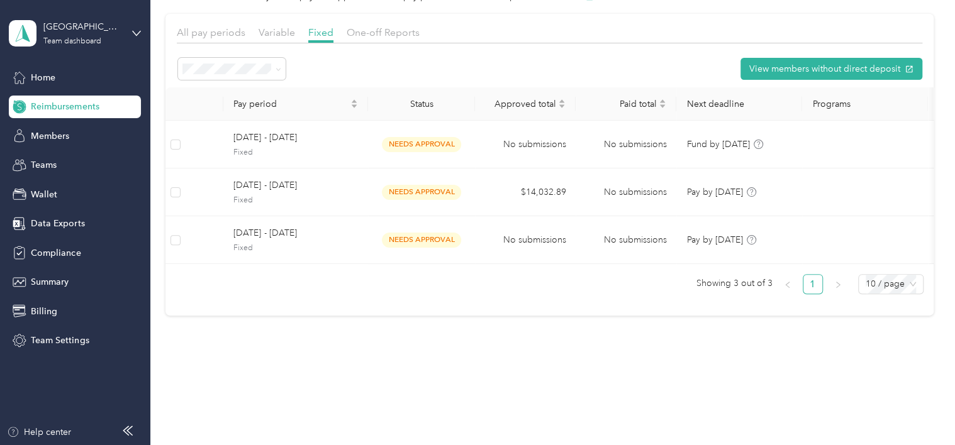
scroll to position [74, 0]
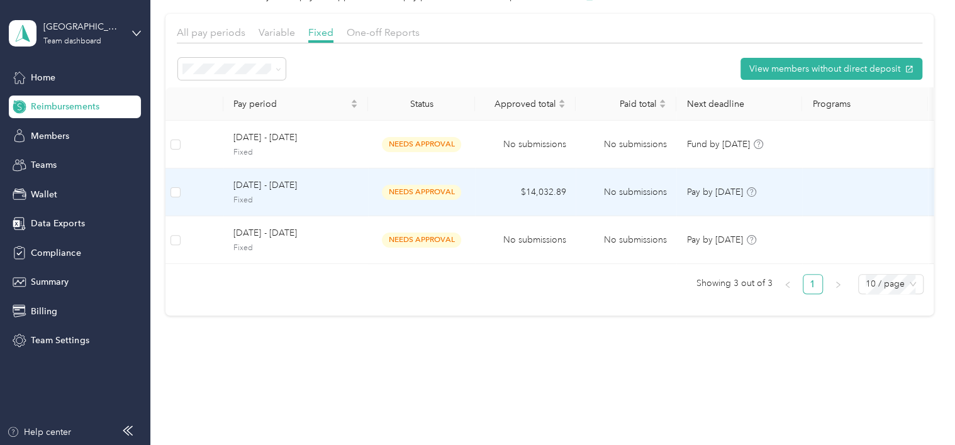
click at [282, 179] on span "[DATE] - [DATE]" at bounding box center [295, 186] width 125 height 14
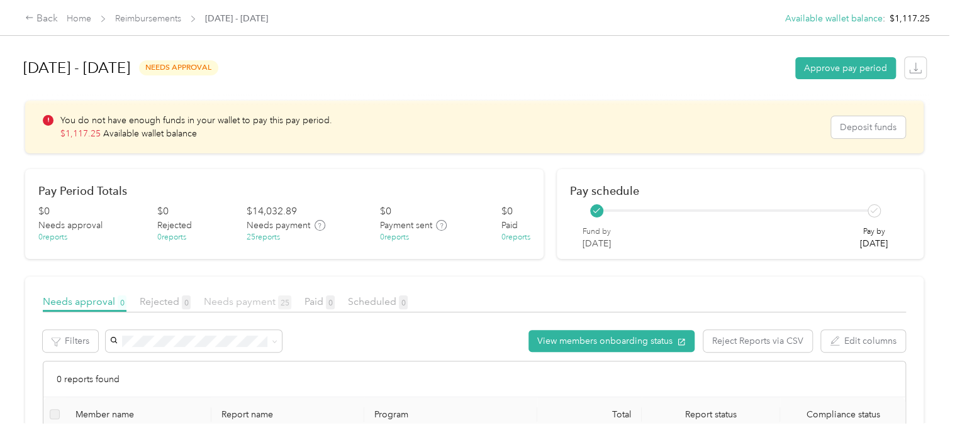
click at [259, 299] on span "Needs payment 25" at bounding box center [247, 302] width 87 height 12
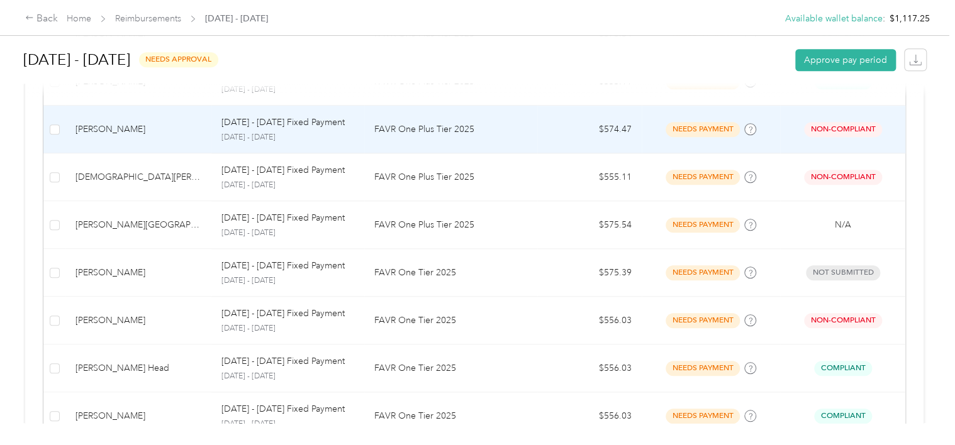
scroll to position [503, 0]
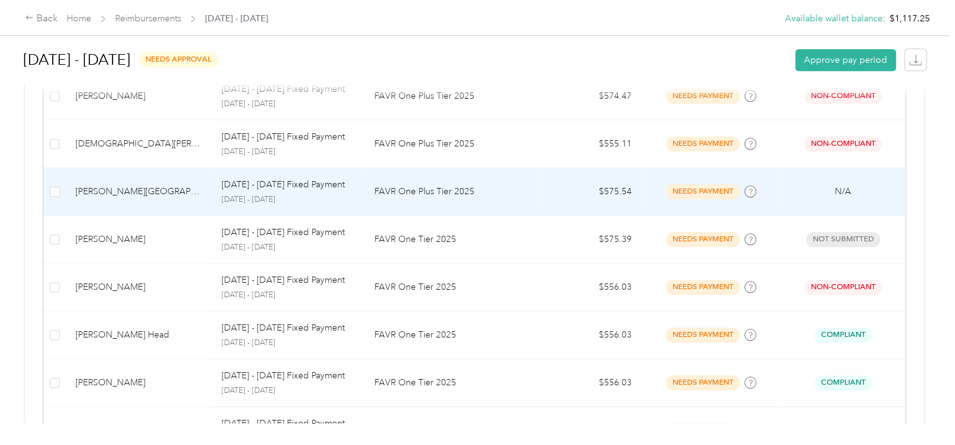
click at [116, 194] on div "[PERSON_NAME][GEOGRAPHIC_DATA]" at bounding box center [138, 192] width 126 height 14
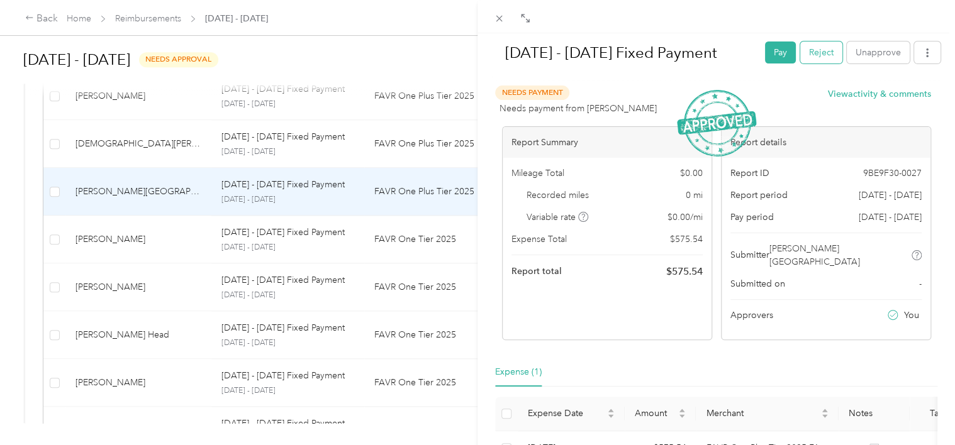
click at [823, 53] on button "Reject" at bounding box center [821, 53] width 42 height 22
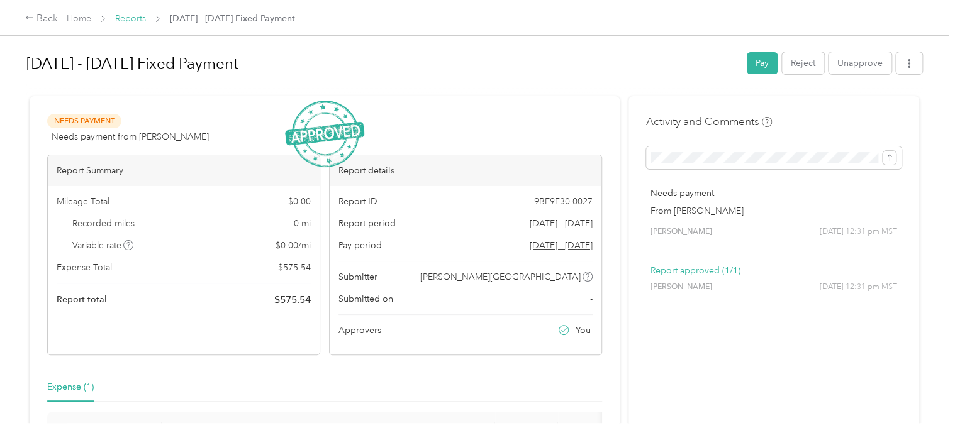
click at [129, 18] on link "Reports" at bounding box center [130, 18] width 31 height 11
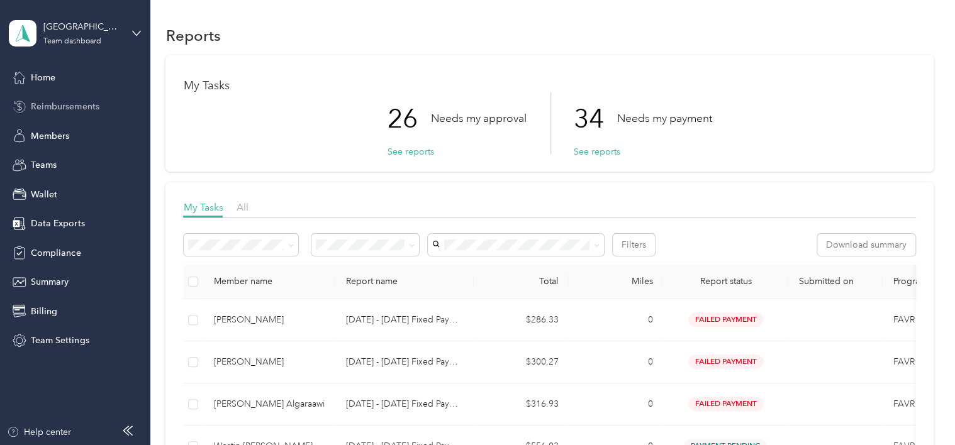
click at [67, 102] on span "Reimbursements" at bounding box center [65, 106] width 68 height 13
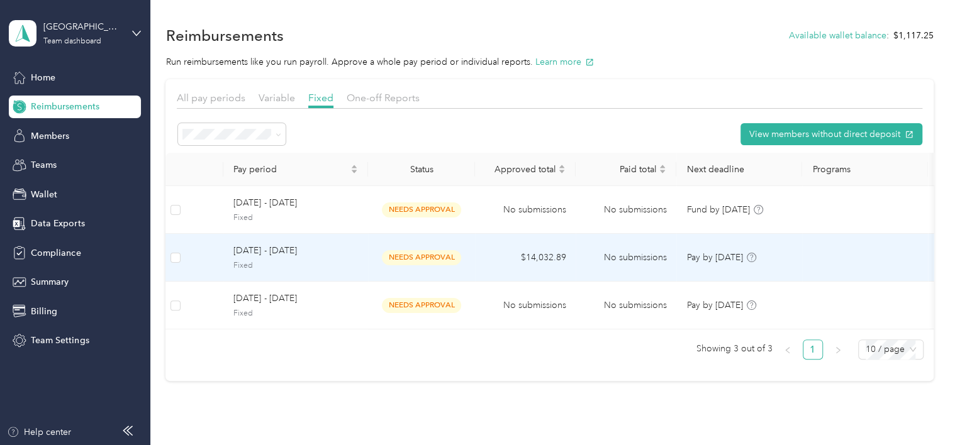
click at [288, 247] on span "[DATE] - [DATE]" at bounding box center [295, 251] width 125 height 14
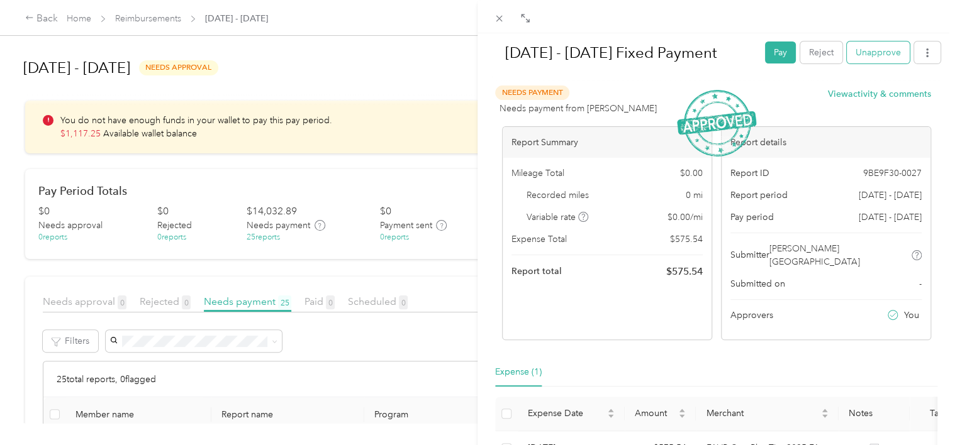
click at [866, 51] on button "Unapprove" at bounding box center [878, 53] width 63 height 22
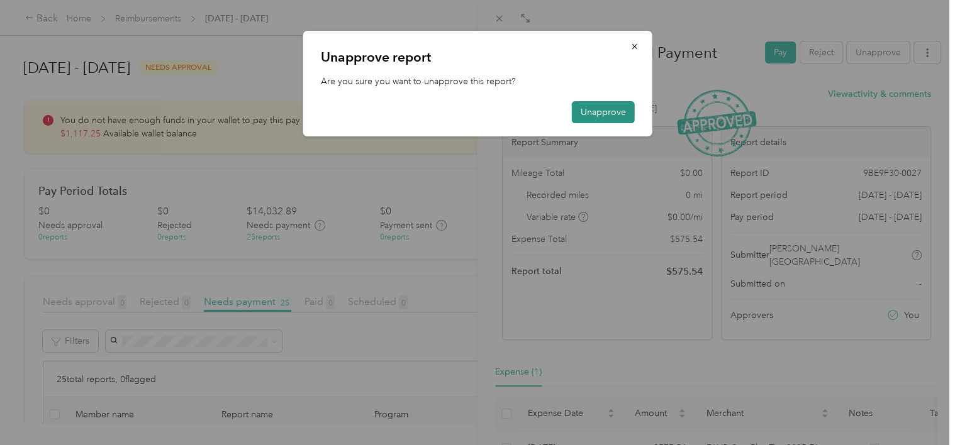
click at [619, 111] on button "Unapprove" at bounding box center [603, 112] width 63 height 22
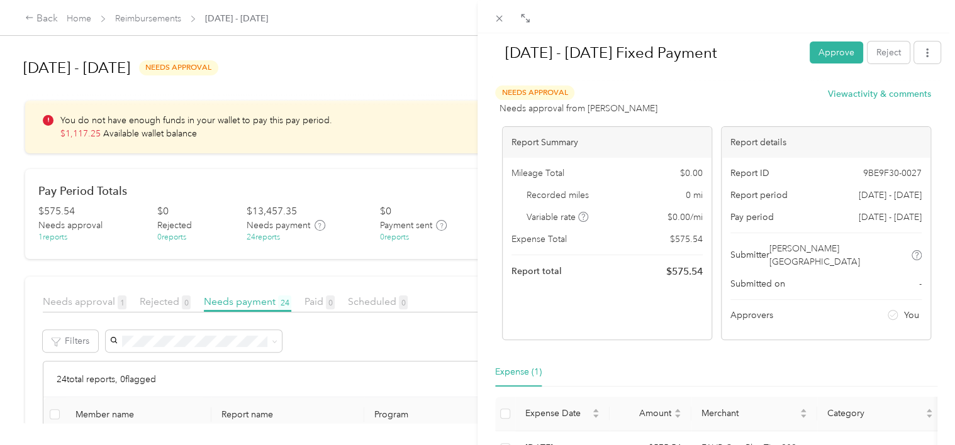
click at [141, 16] on div "[DATE] - [DATE] Fixed Payment Approve Reject Needs Approval Needs approval from…" at bounding box center [477, 222] width 955 height 445
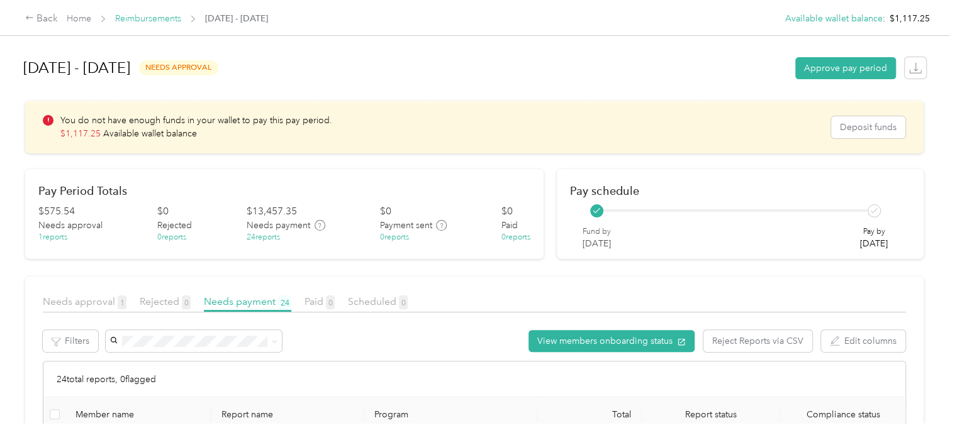
click at [141, 17] on link "Reimbursements" at bounding box center [148, 18] width 66 height 11
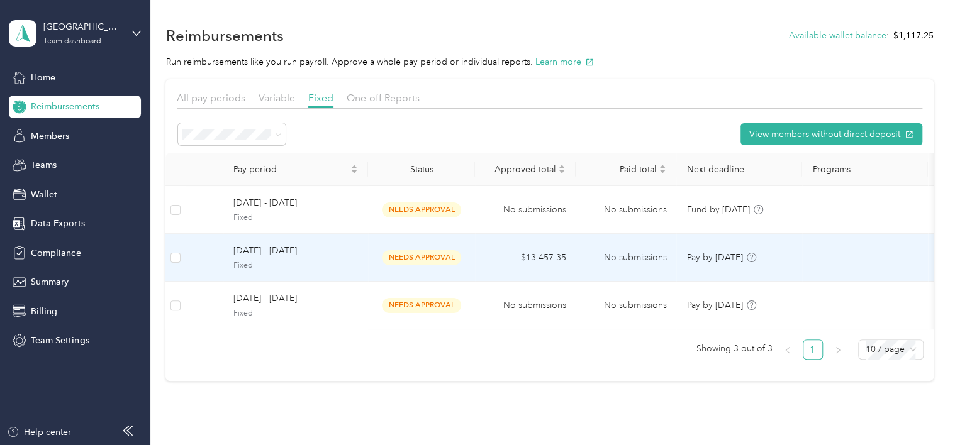
click at [277, 249] on span "[DATE] - [DATE]" at bounding box center [295, 251] width 125 height 14
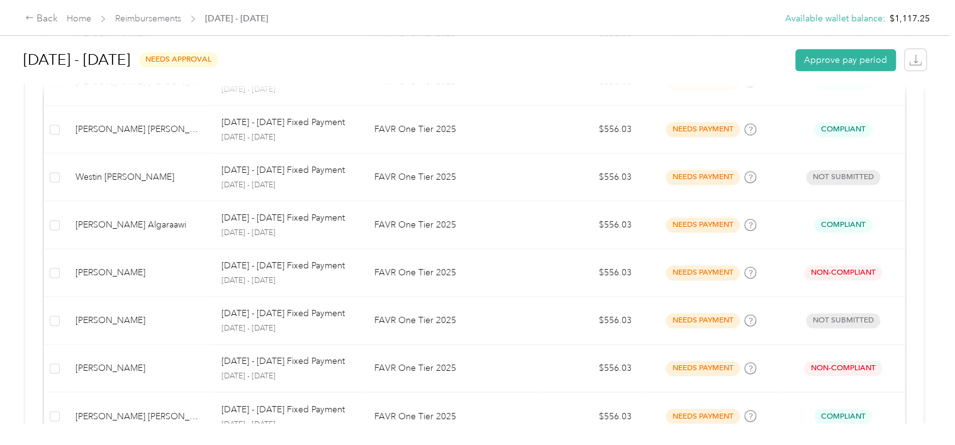
scroll to position [592, 0]
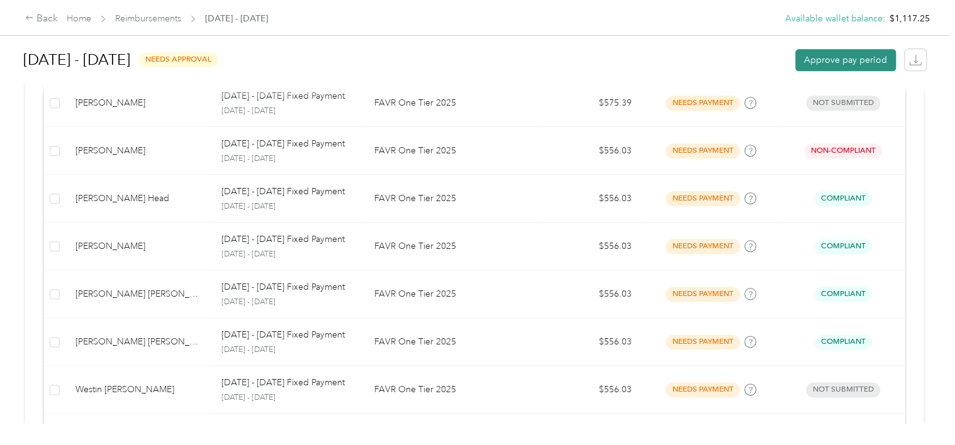
click at [851, 58] on button "Approve pay period" at bounding box center [845, 60] width 101 height 22
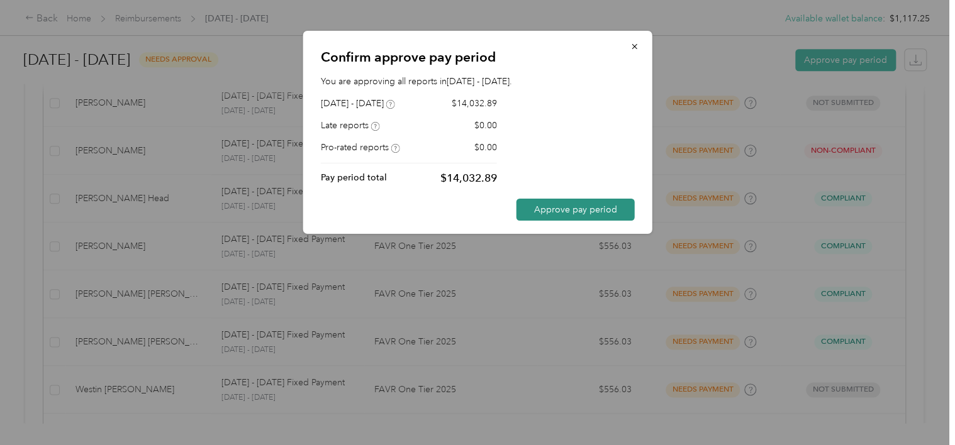
click at [589, 211] on button "Approve pay period" at bounding box center [575, 210] width 118 height 22
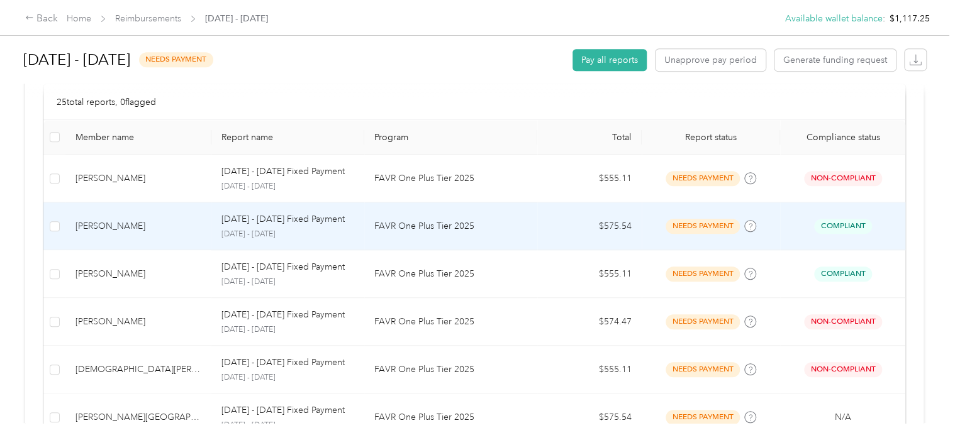
scroll to position [0, 0]
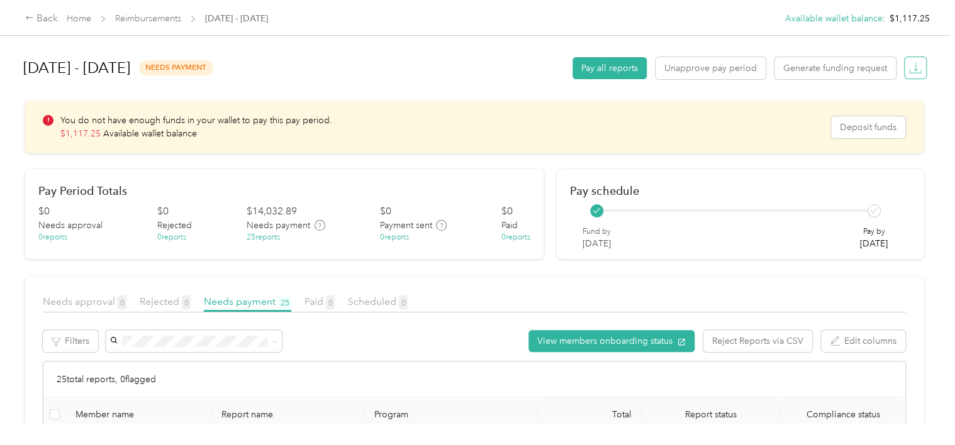
click at [914, 68] on icon "button" at bounding box center [915, 68] width 13 height 13
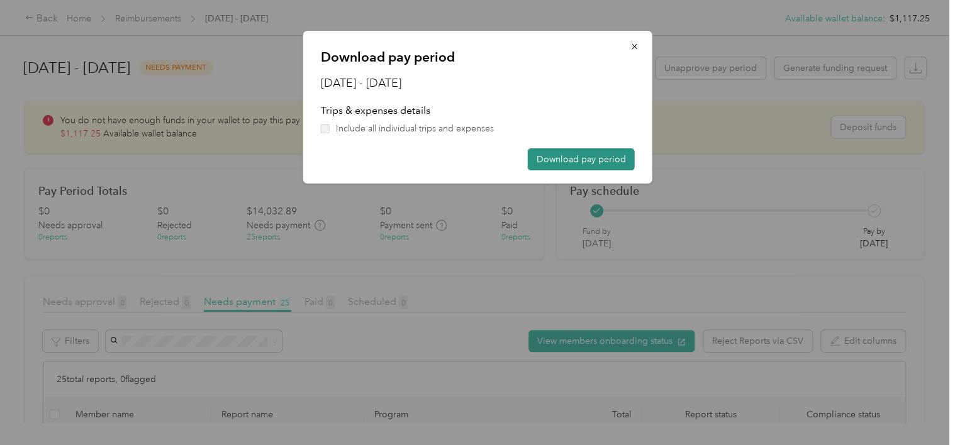
click at [568, 159] on button "Download pay period" at bounding box center [581, 159] width 107 height 22
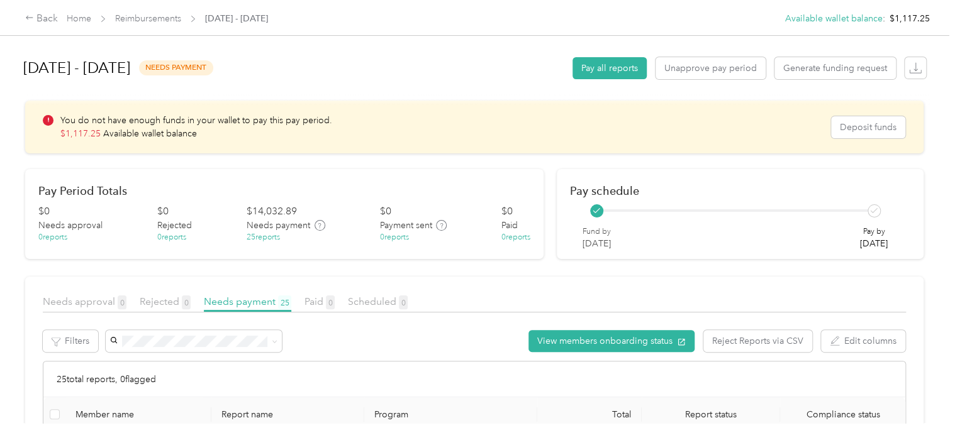
click at [415, 74] on div "[DATE] - [DATE] needs payment Pay all reports Unapprove pay period Generate fun…" at bounding box center [474, 68] width 903 height 48
click at [679, 72] on button "Unapprove pay period" at bounding box center [711, 68] width 110 height 22
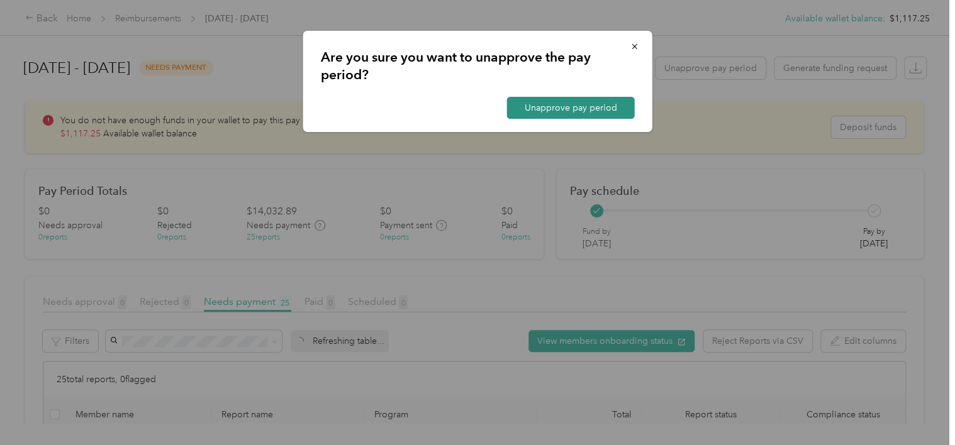
click at [574, 110] on button "Unapprove pay period" at bounding box center [571, 108] width 128 height 22
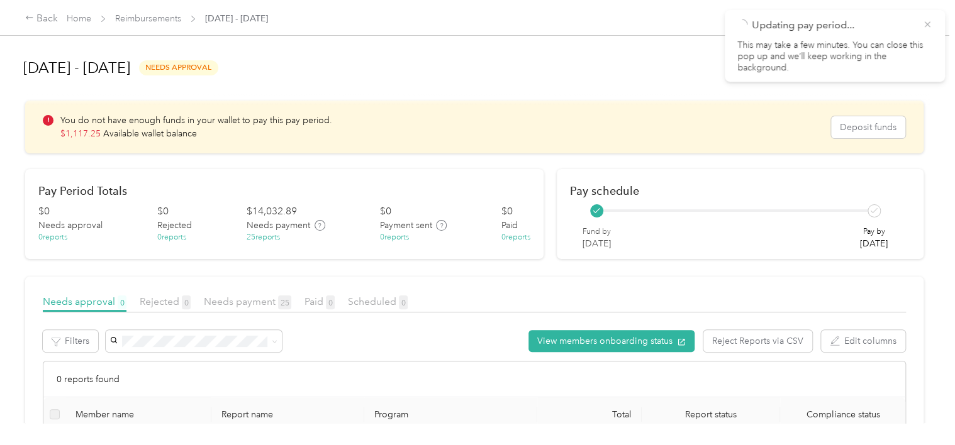
click at [928, 26] on icon at bounding box center [927, 24] width 10 height 11
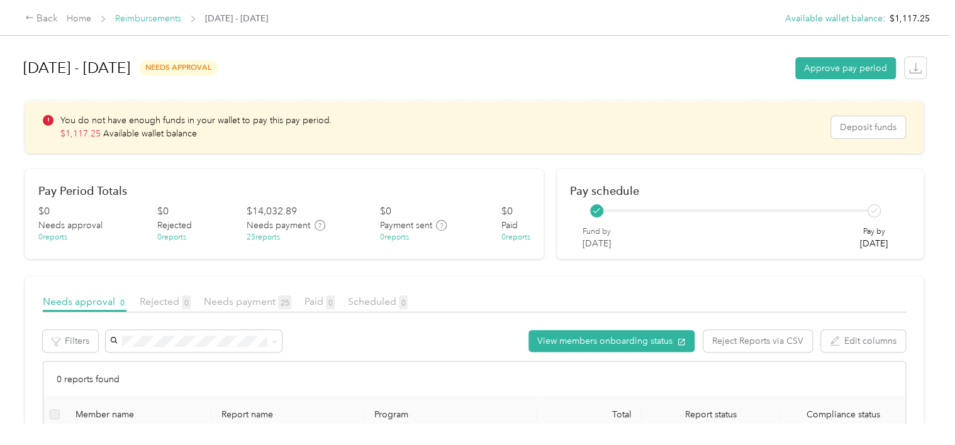
click at [146, 18] on link "Reimbursements" at bounding box center [148, 18] width 66 height 11
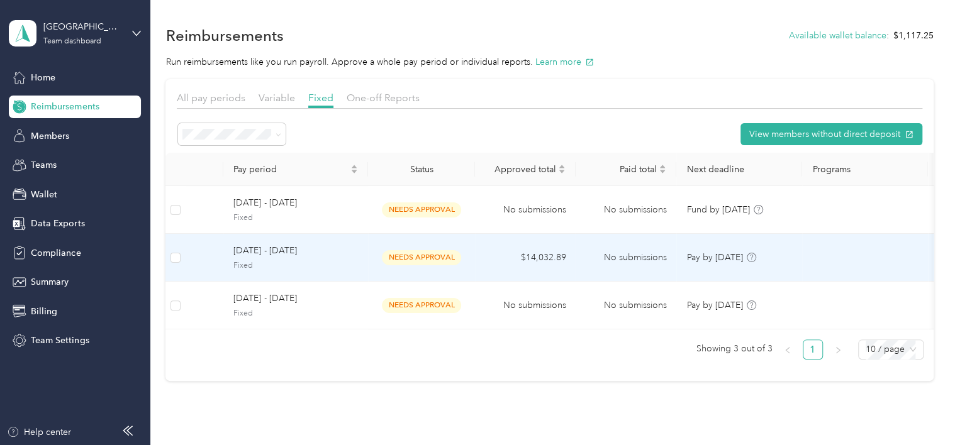
click at [269, 250] on span "[DATE] - [DATE]" at bounding box center [295, 251] width 125 height 14
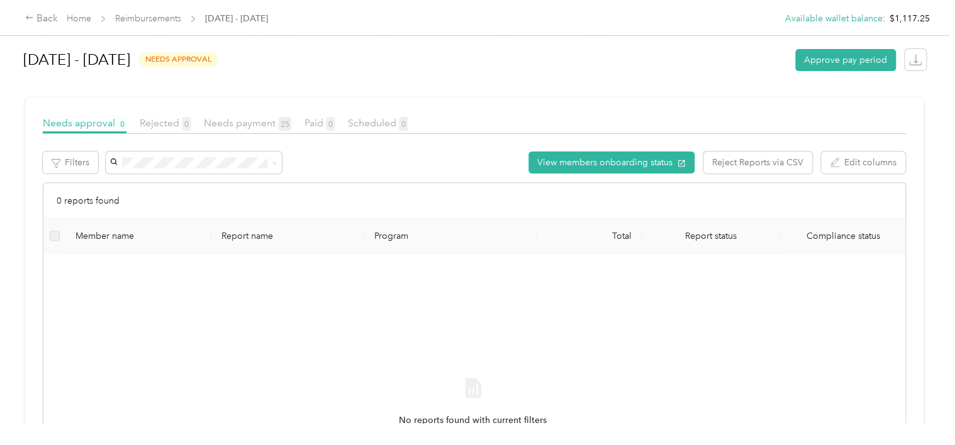
scroll to position [189, 0]
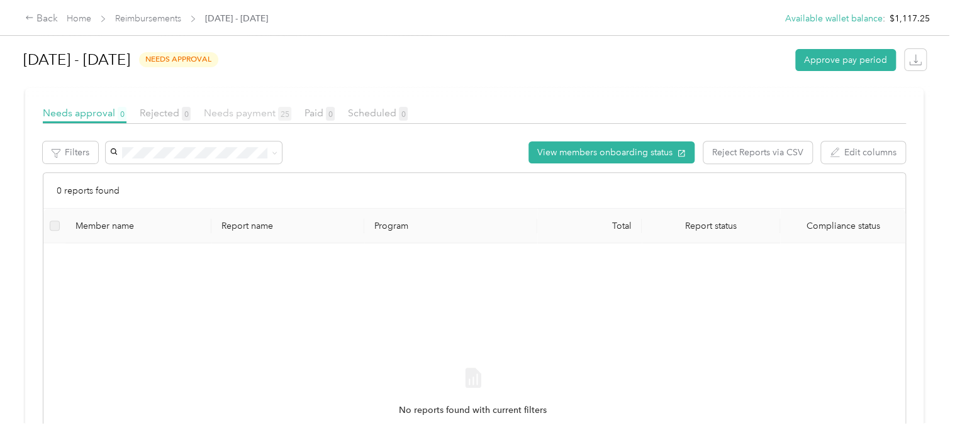
click at [239, 109] on span "Needs payment 25" at bounding box center [247, 113] width 87 height 12
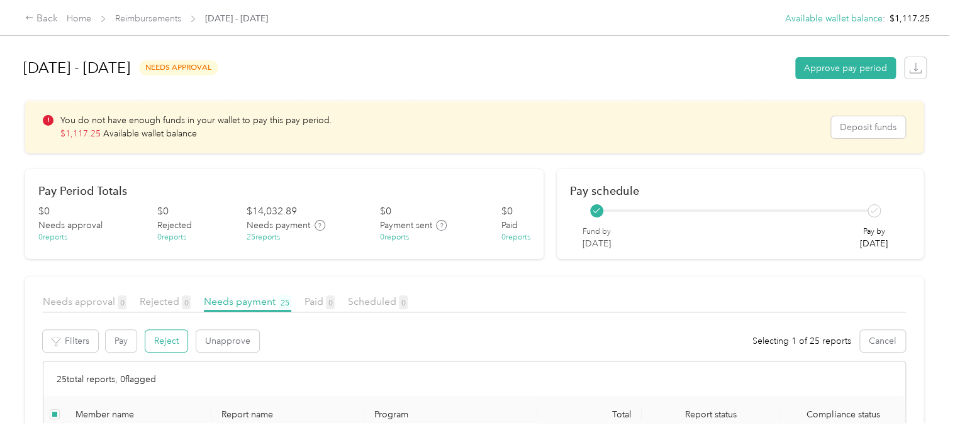
click at [161, 340] on button "Reject" at bounding box center [166, 341] width 42 height 22
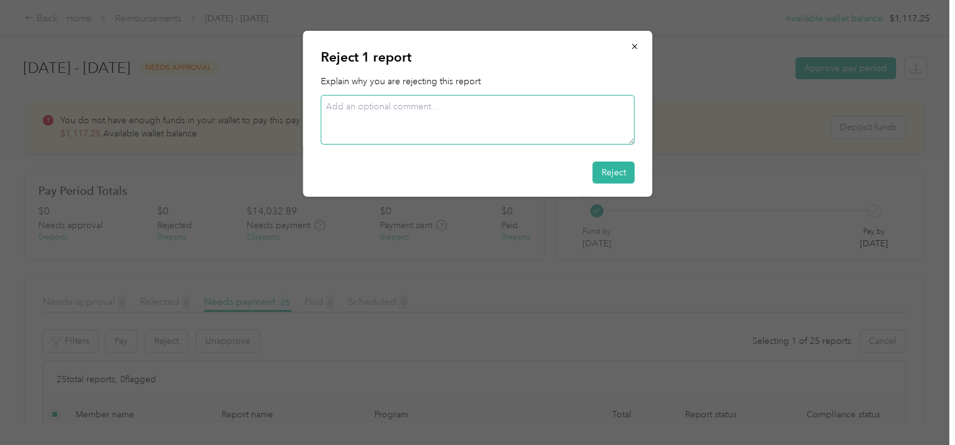
click at [379, 110] on textarea at bounding box center [478, 120] width 314 height 50
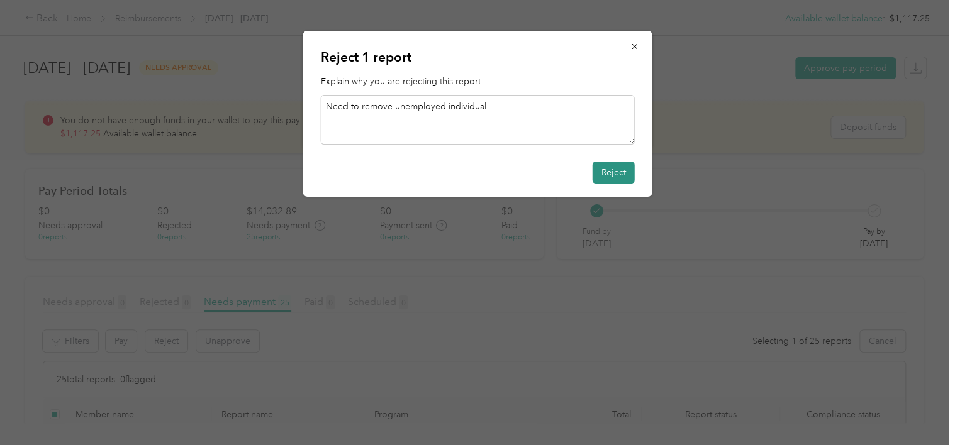
type textarea "Need to remove unemployed individual"
click at [617, 173] on button "Reject" at bounding box center [614, 173] width 42 height 22
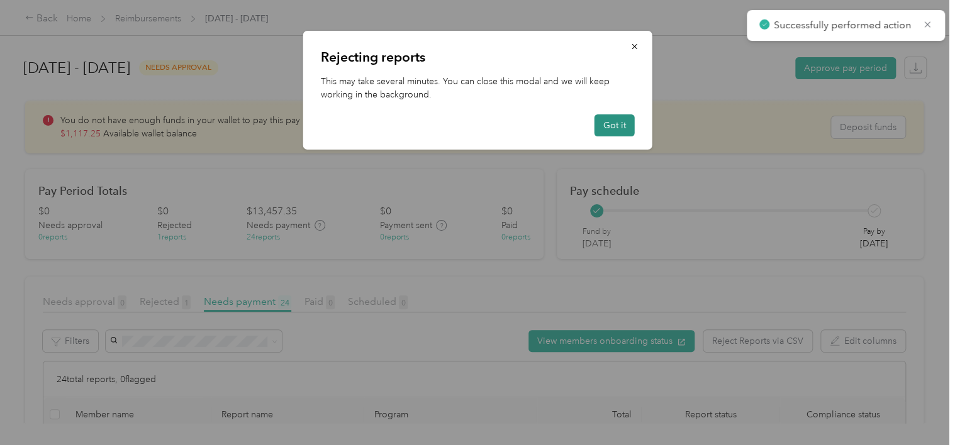
click at [614, 125] on button "Got it" at bounding box center [615, 125] width 40 height 22
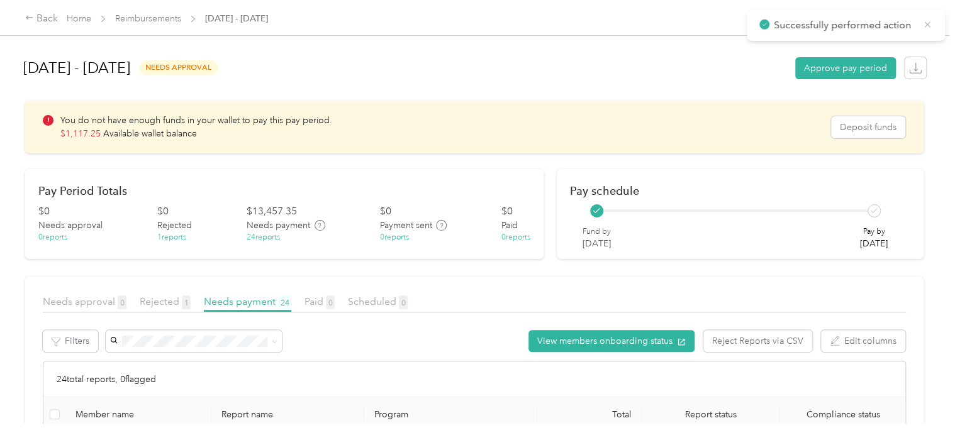
click at [922, 23] on icon at bounding box center [927, 24] width 10 height 11
click at [161, 16] on link "Reimbursements" at bounding box center [148, 18] width 66 height 11
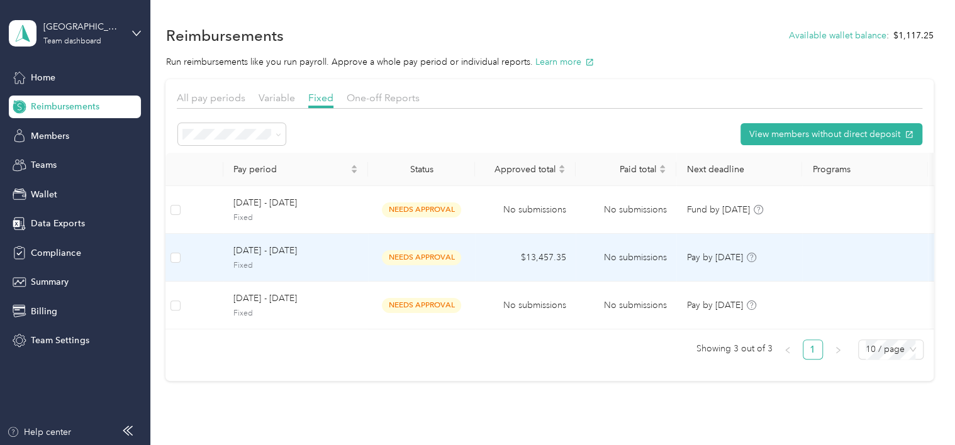
click at [264, 253] on span "[DATE] - [DATE]" at bounding box center [295, 251] width 125 height 14
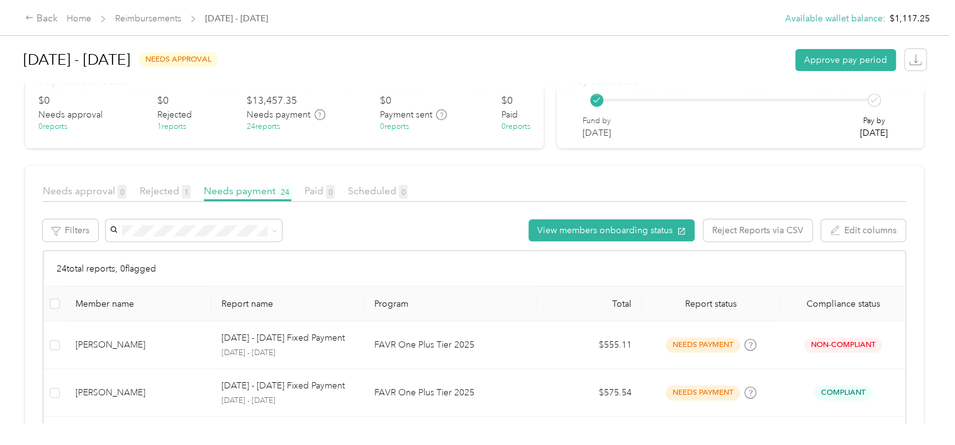
scroll to position [126, 0]
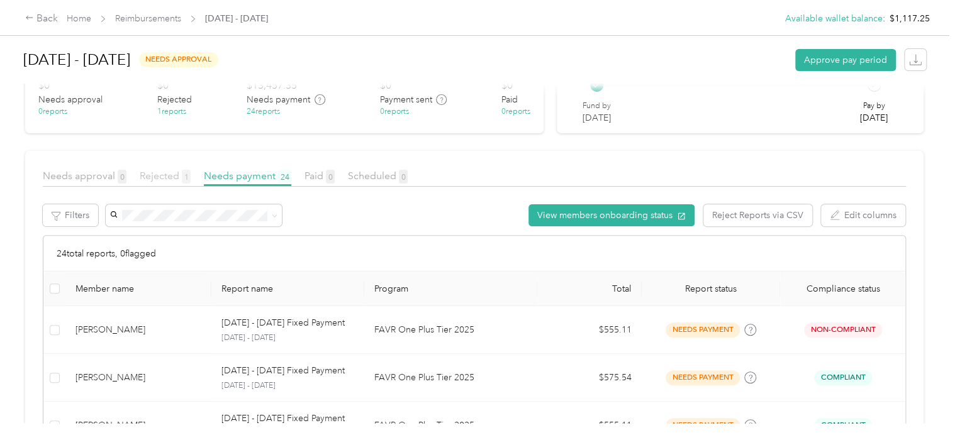
click at [148, 176] on span "Rejected 1" at bounding box center [165, 176] width 51 height 12
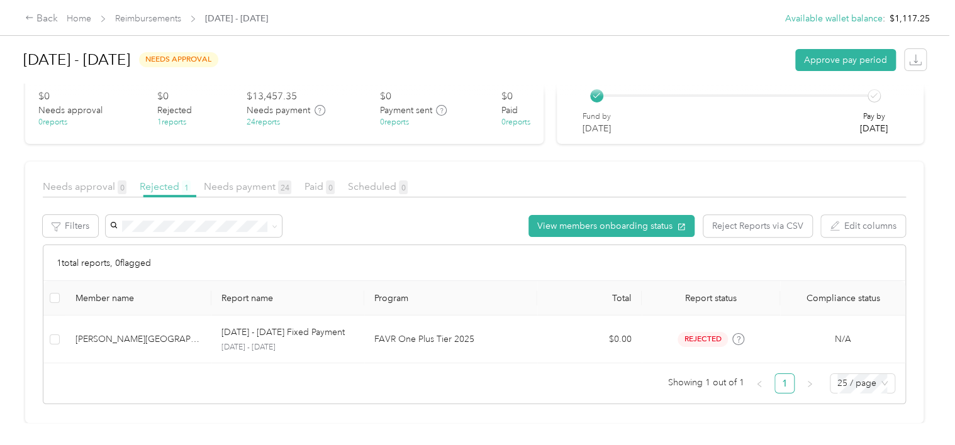
scroll to position [124, 0]
click at [242, 181] on span "Needs payment 24" at bounding box center [247, 187] width 87 height 12
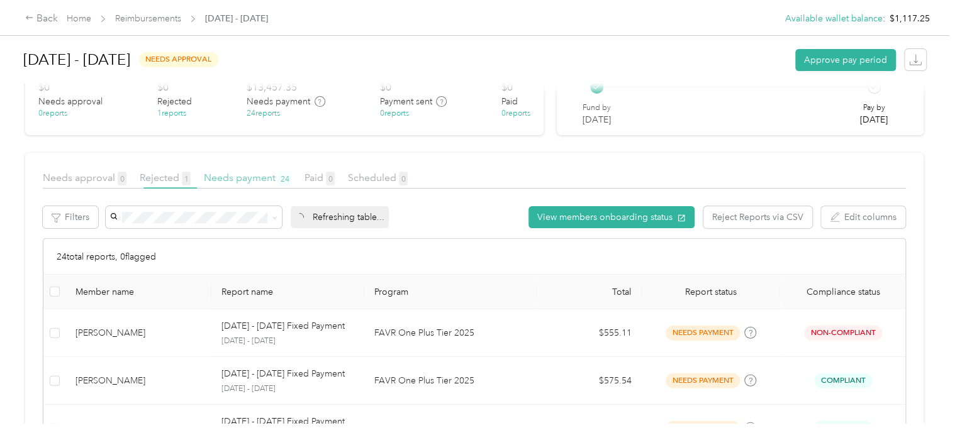
scroll to position [126, 0]
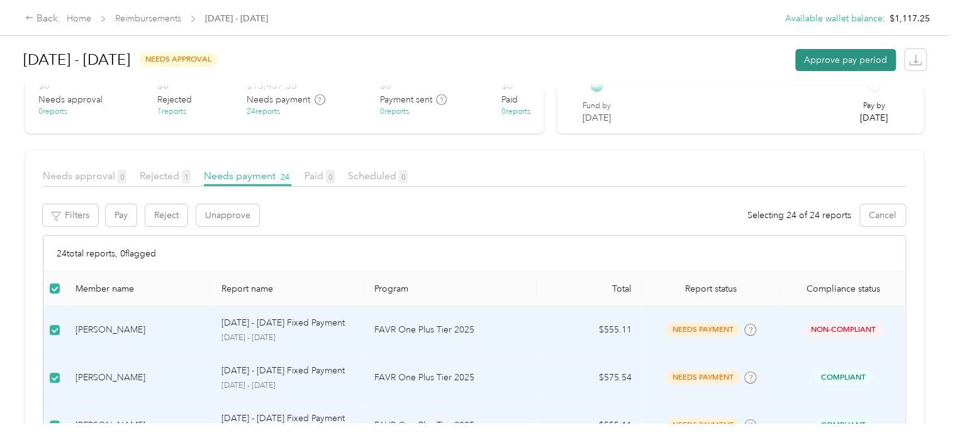
click at [819, 55] on button "Approve pay period" at bounding box center [845, 60] width 101 height 22
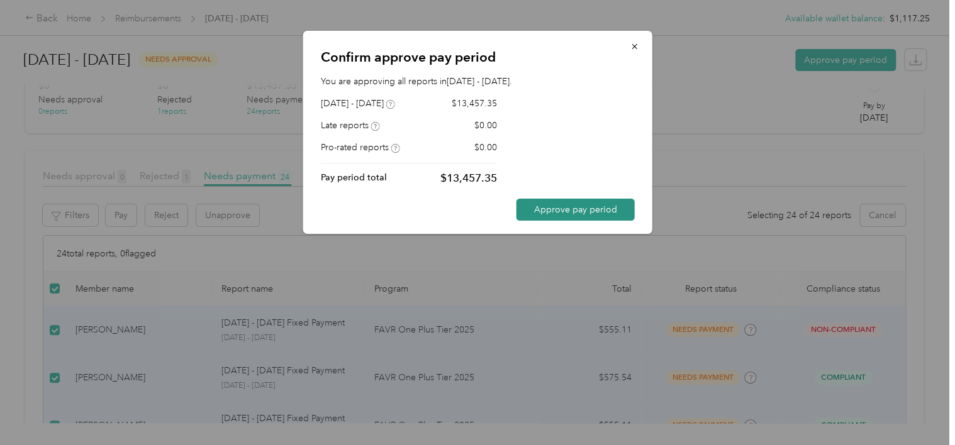
click at [572, 209] on button "Approve pay period" at bounding box center [575, 210] width 118 height 22
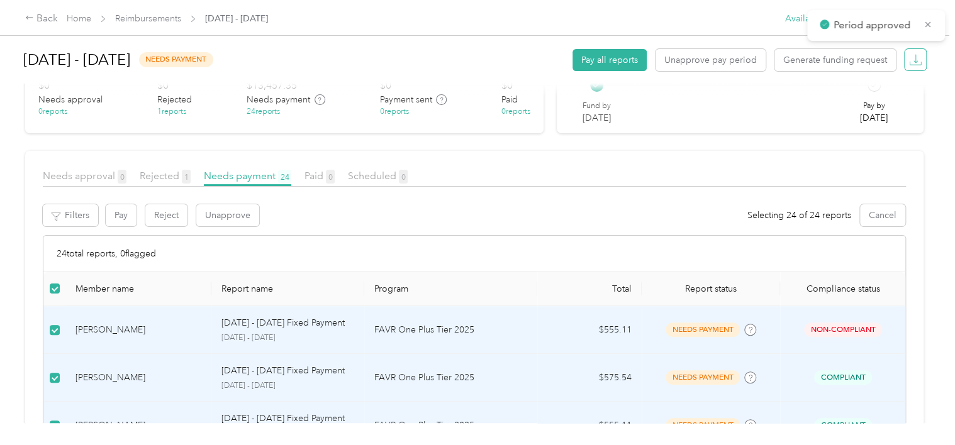
click at [909, 58] on icon "button" at bounding box center [915, 59] width 13 height 13
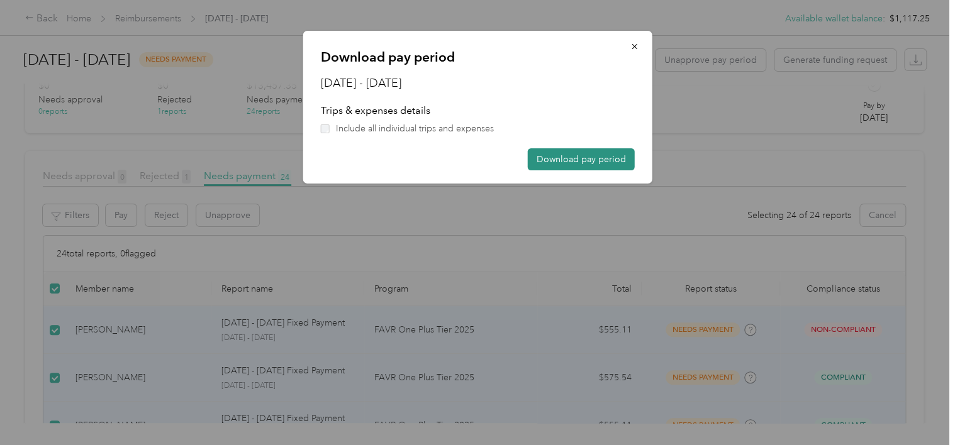
click at [586, 158] on button "Download pay period" at bounding box center [581, 159] width 107 height 22
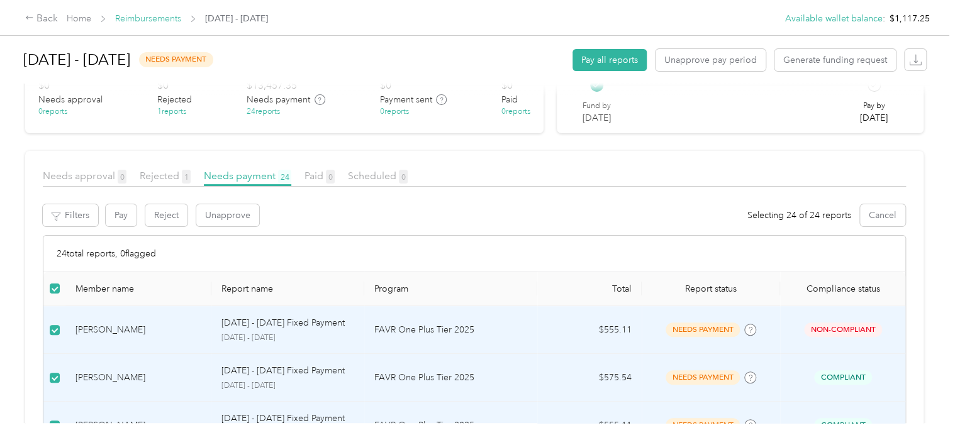
click at [126, 16] on link "Reimbursements" at bounding box center [148, 18] width 66 height 11
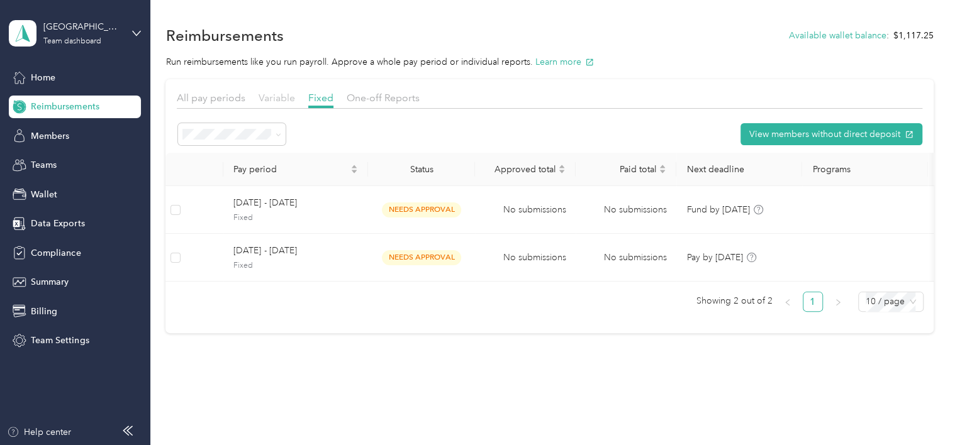
click at [291, 99] on span "Variable" at bounding box center [277, 98] width 36 height 12
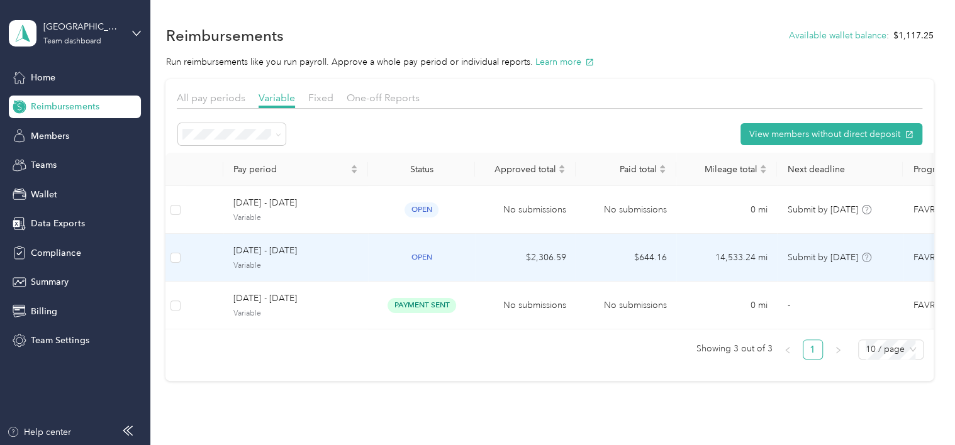
click at [271, 252] on span "[DATE] - [DATE]" at bounding box center [295, 251] width 125 height 14
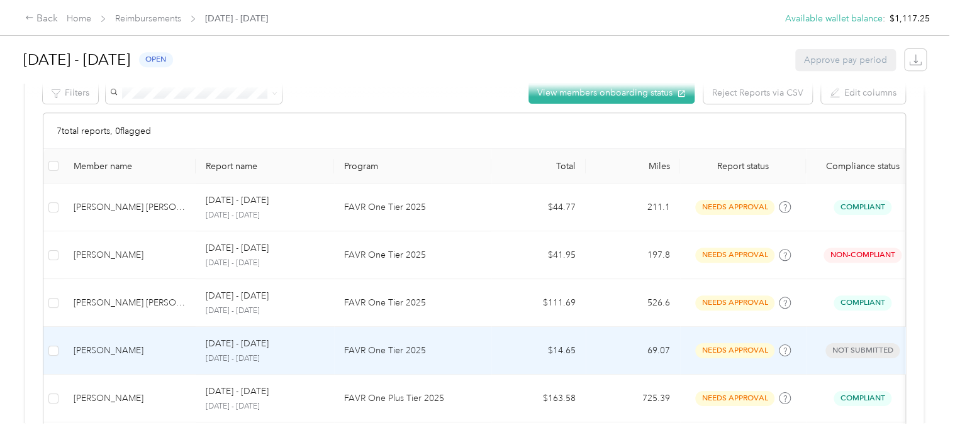
scroll to position [252, 0]
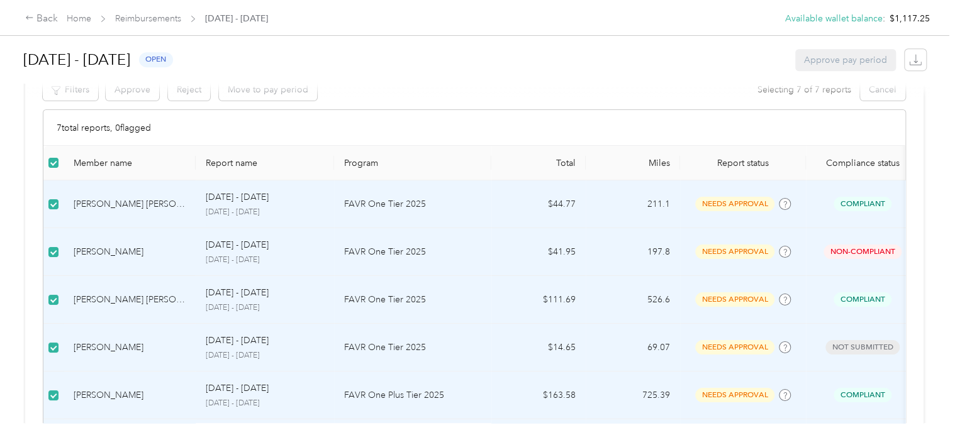
click at [128, 90] on div at bounding box center [477, 90] width 905 height 13
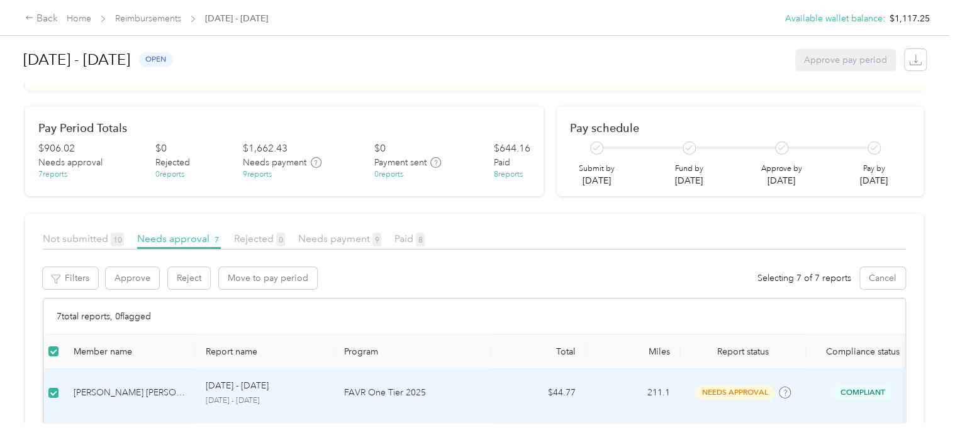
scroll to position [63, 0]
click at [135, 277] on button "Approve" at bounding box center [132, 278] width 53 height 22
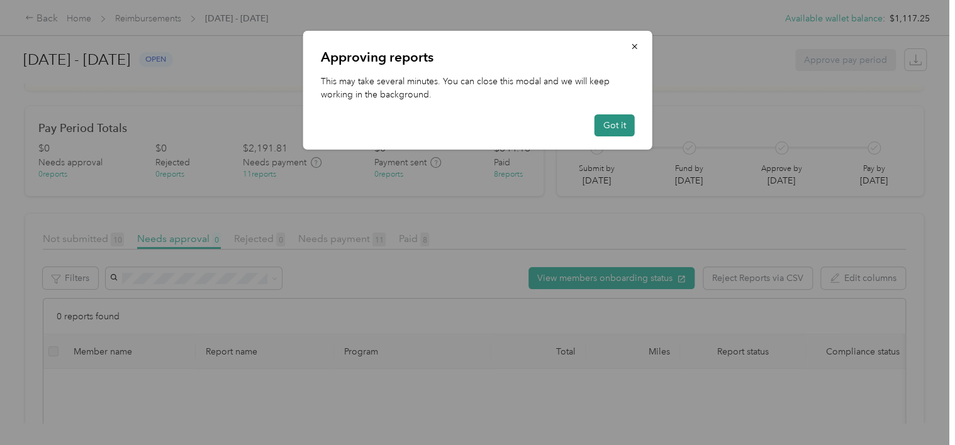
click at [617, 125] on button "Got it" at bounding box center [615, 125] width 40 height 22
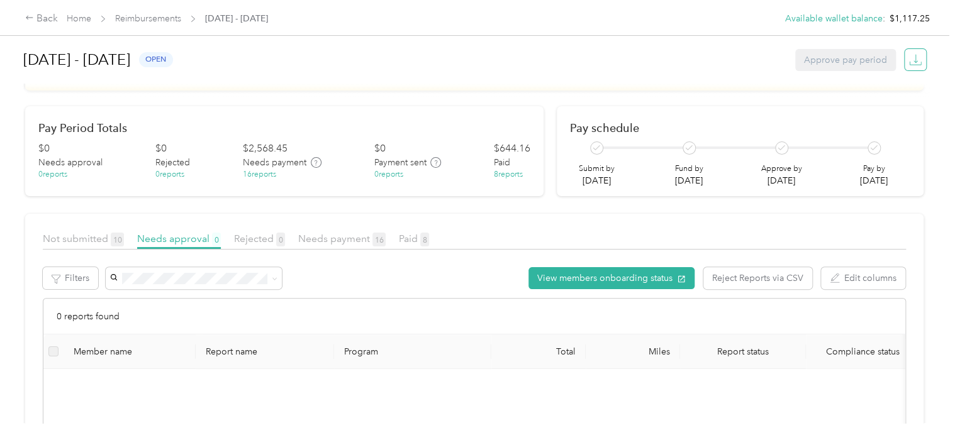
click at [922, 64] on button "button" at bounding box center [915, 59] width 21 height 21
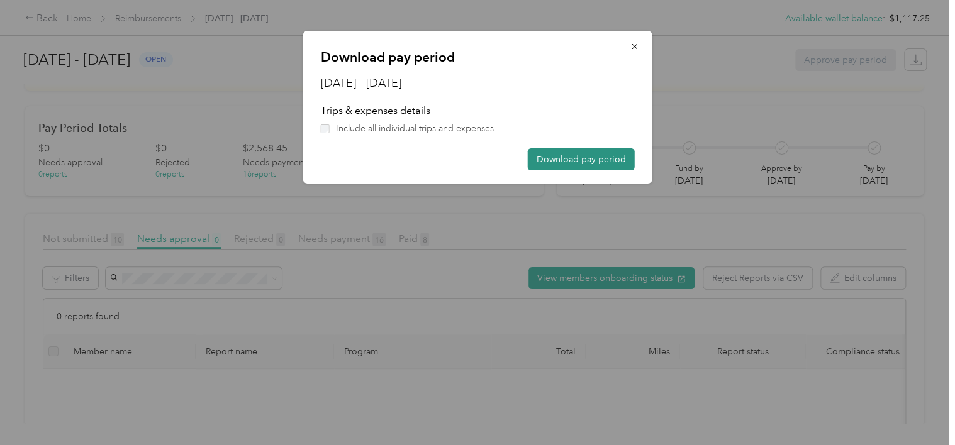
click at [587, 161] on button "Download pay period" at bounding box center [581, 159] width 107 height 22
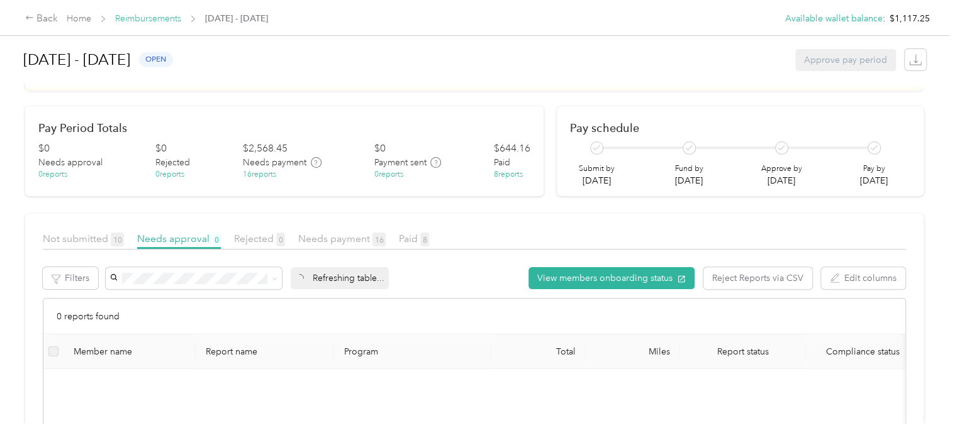
click at [151, 23] on link "Reimbursements" at bounding box center [148, 18] width 66 height 11
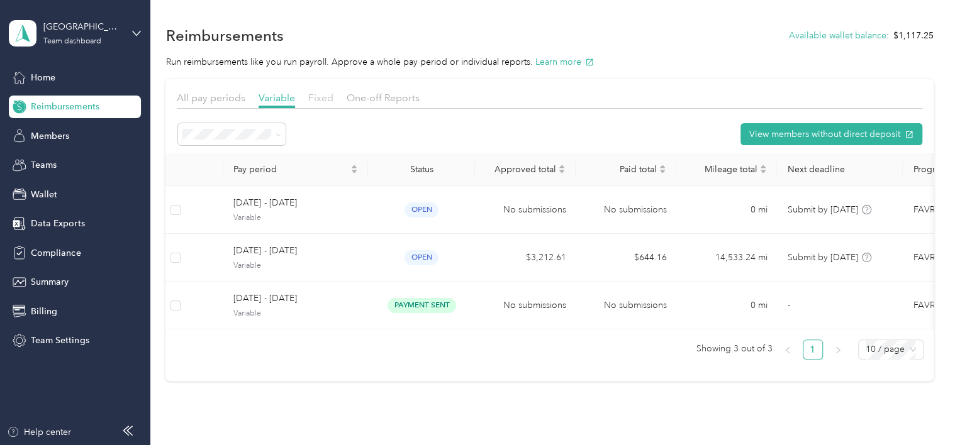
click at [321, 96] on span "Fixed" at bounding box center [320, 98] width 25 height 12
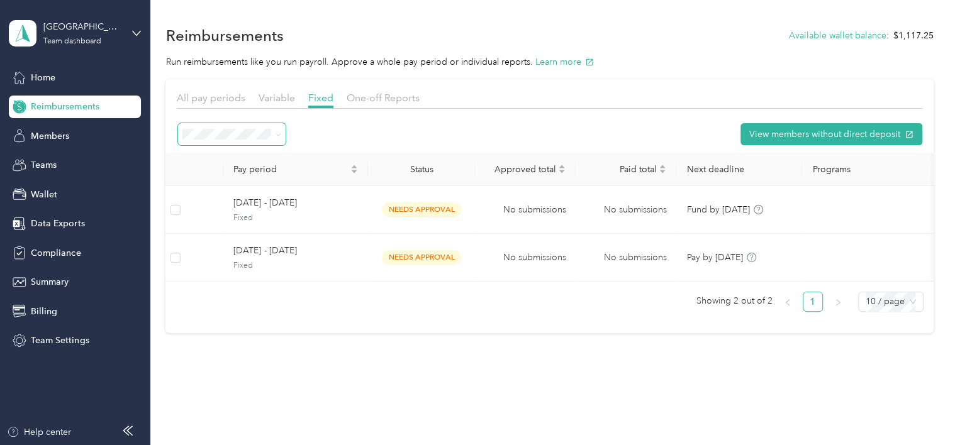
click at [277, 136] on icon at bounding box center [279, 135] width 6 height 6
click at [230, 181] on li "Needs payment" at bounding box center [232, 176] width 108 height 22
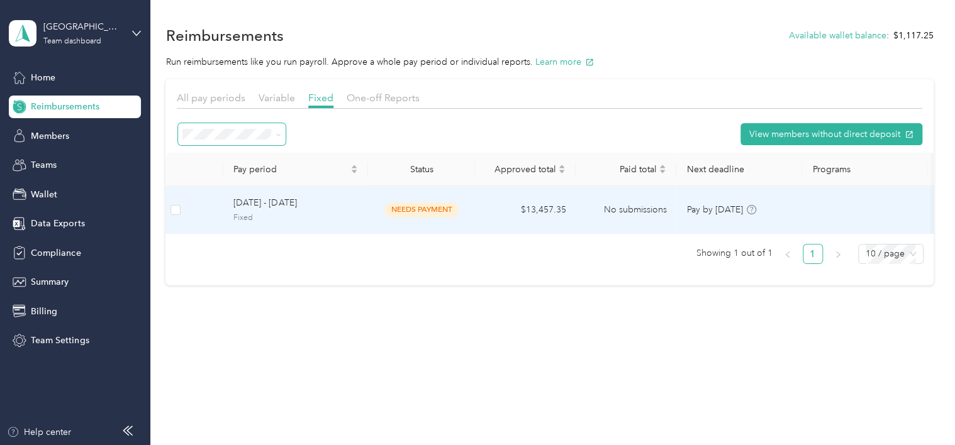
click at [252, 203] on span "[DATE] - [DATE]" at bounding box center [295, 203] width 125 height 14
